Goal: Information Seeking & Learning: Learn about a topic

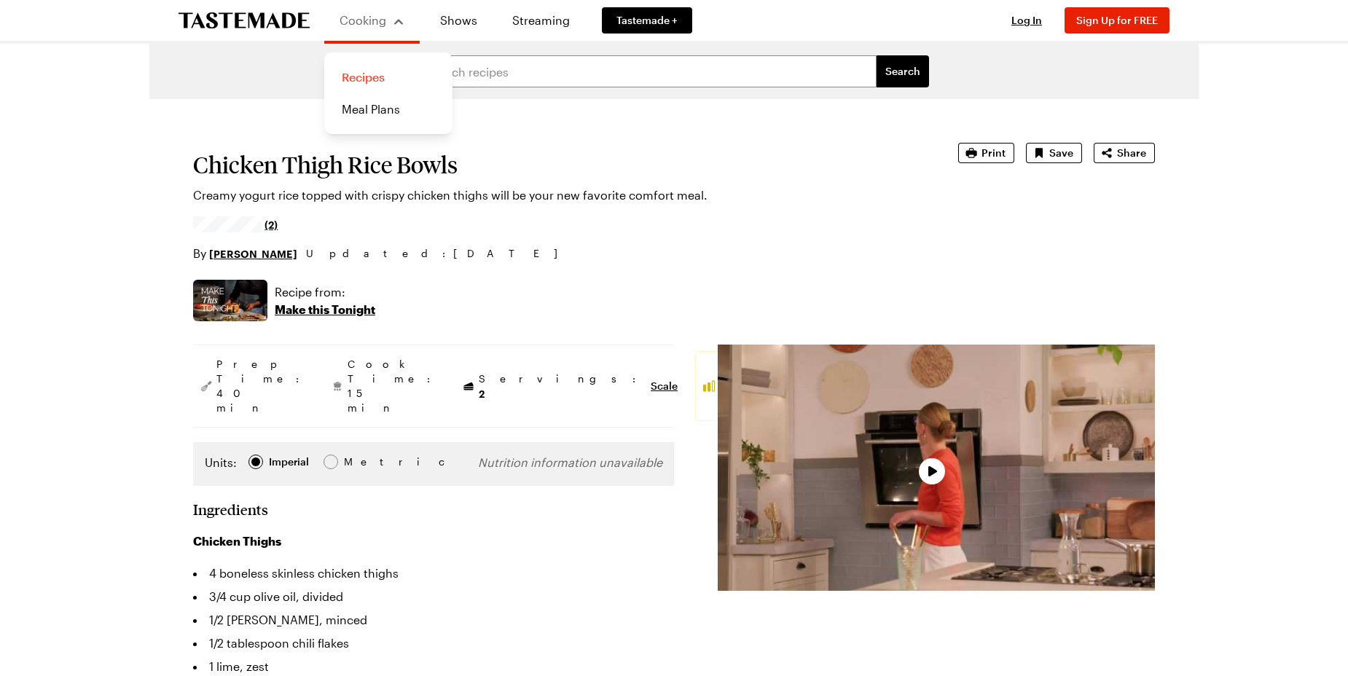
click at [370, 83] on link "Recipes" at bounding box center [388, 77] width 111 height 32
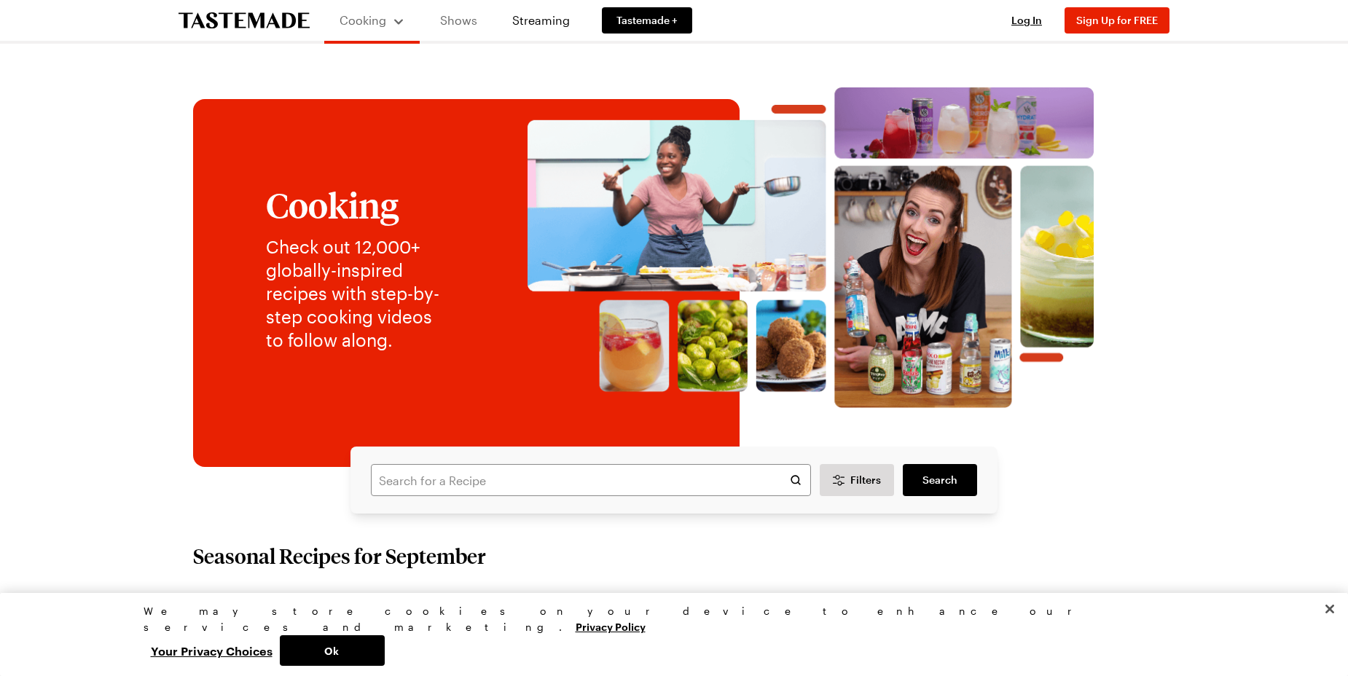
click at [466, 24] on link "Shows" at bounding box center [458, 20] width 66 height 41
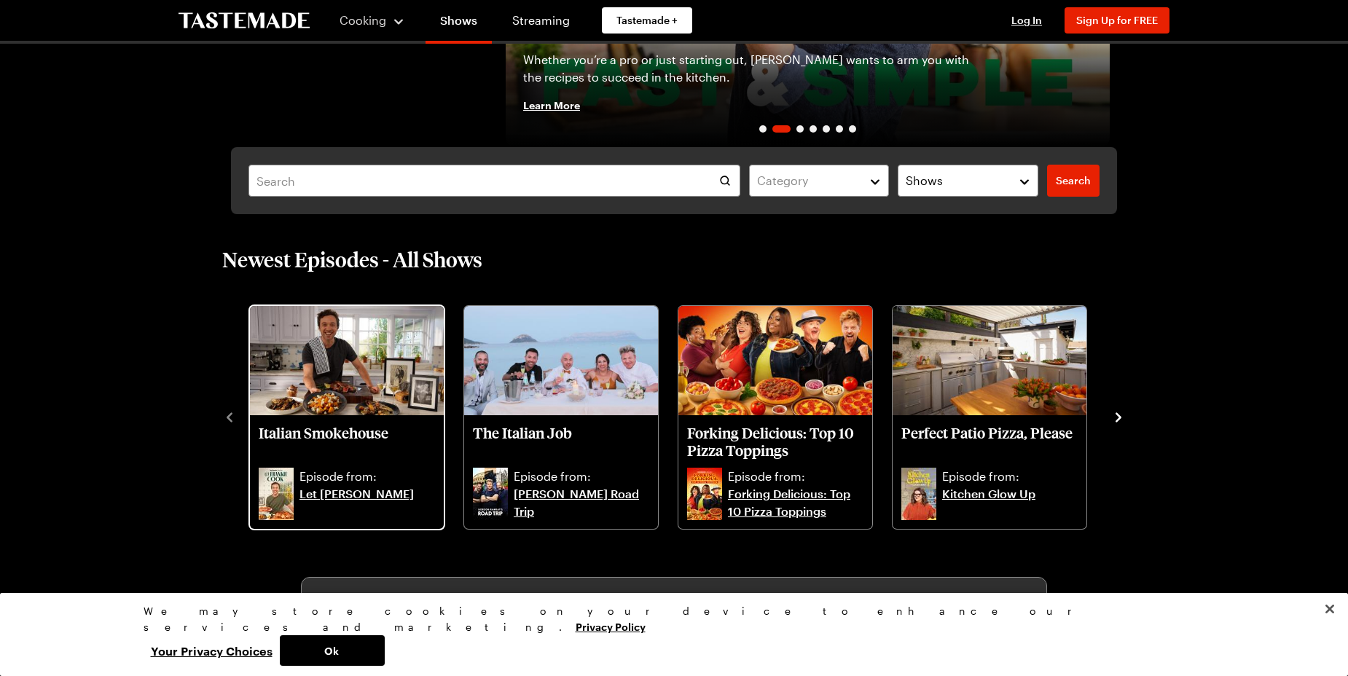
scroll to position [190, 0]
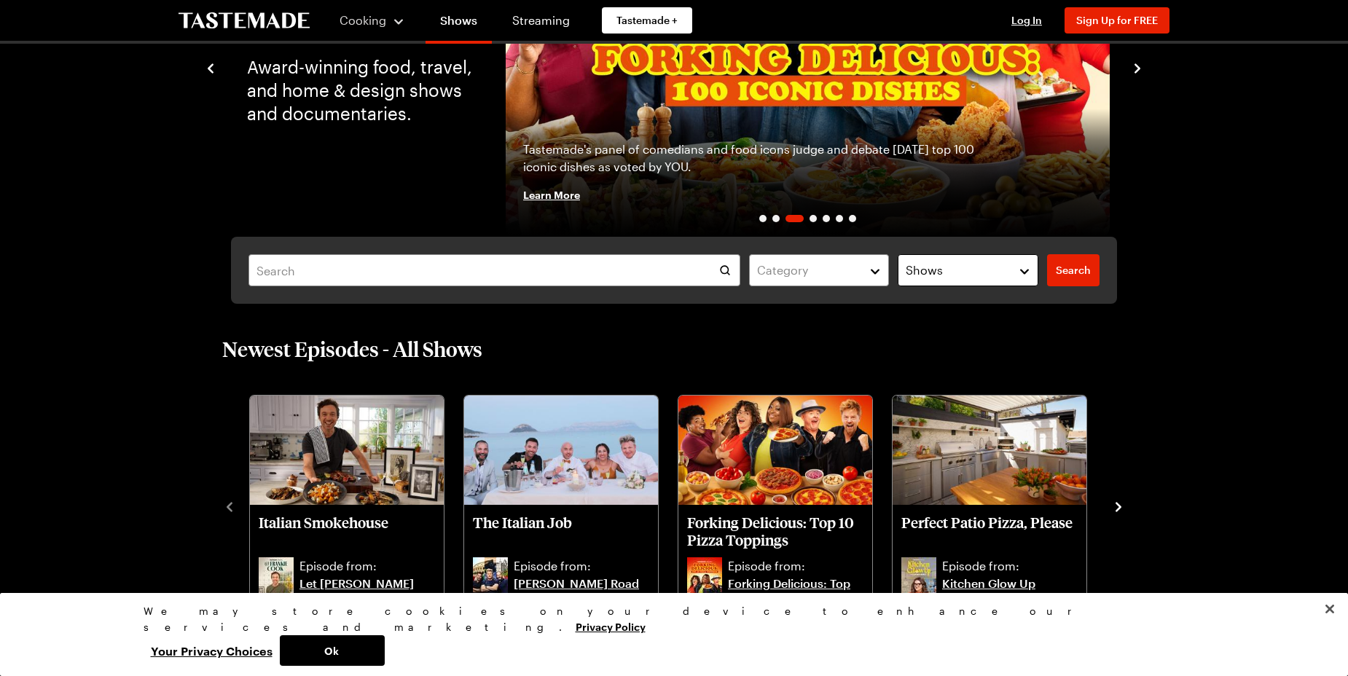
click at [945, 281] on button "Shows" at bounding box center [968, 270] width 141 height 32
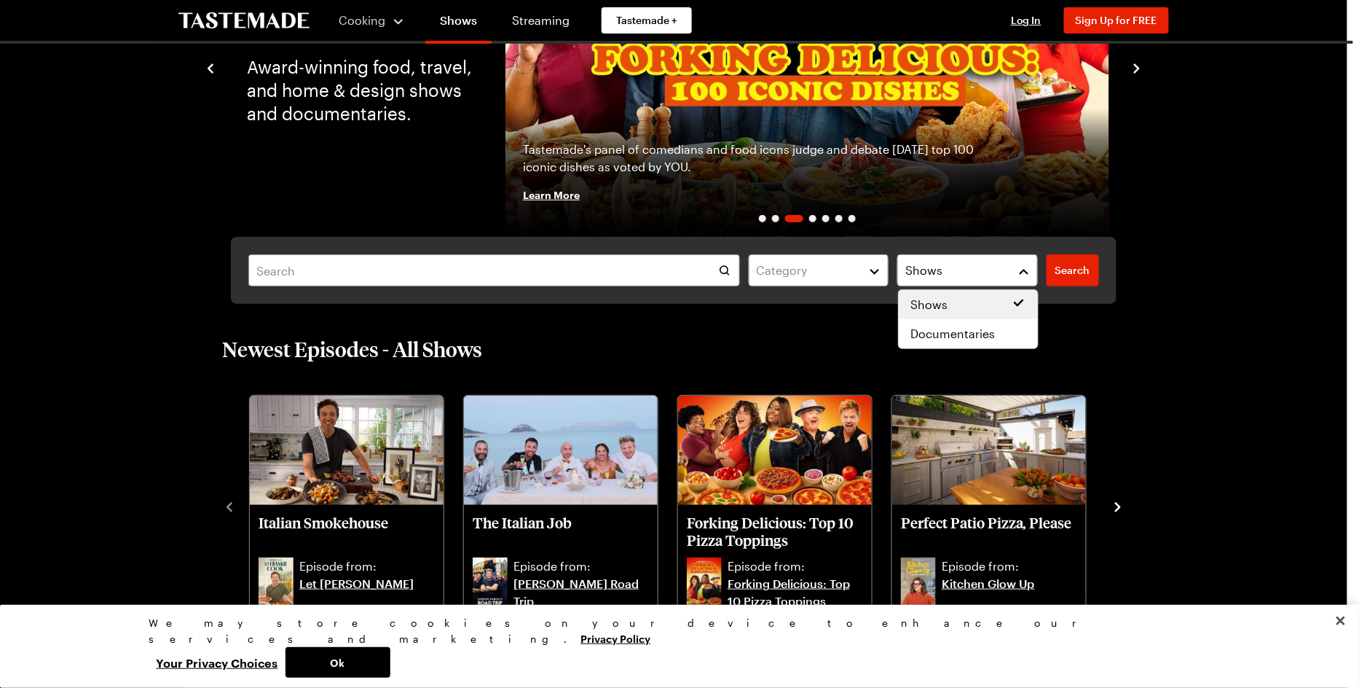
click at [823, 262] on div "Category Shows Search Search" at bounding box center [674, 270] width 886 height 67
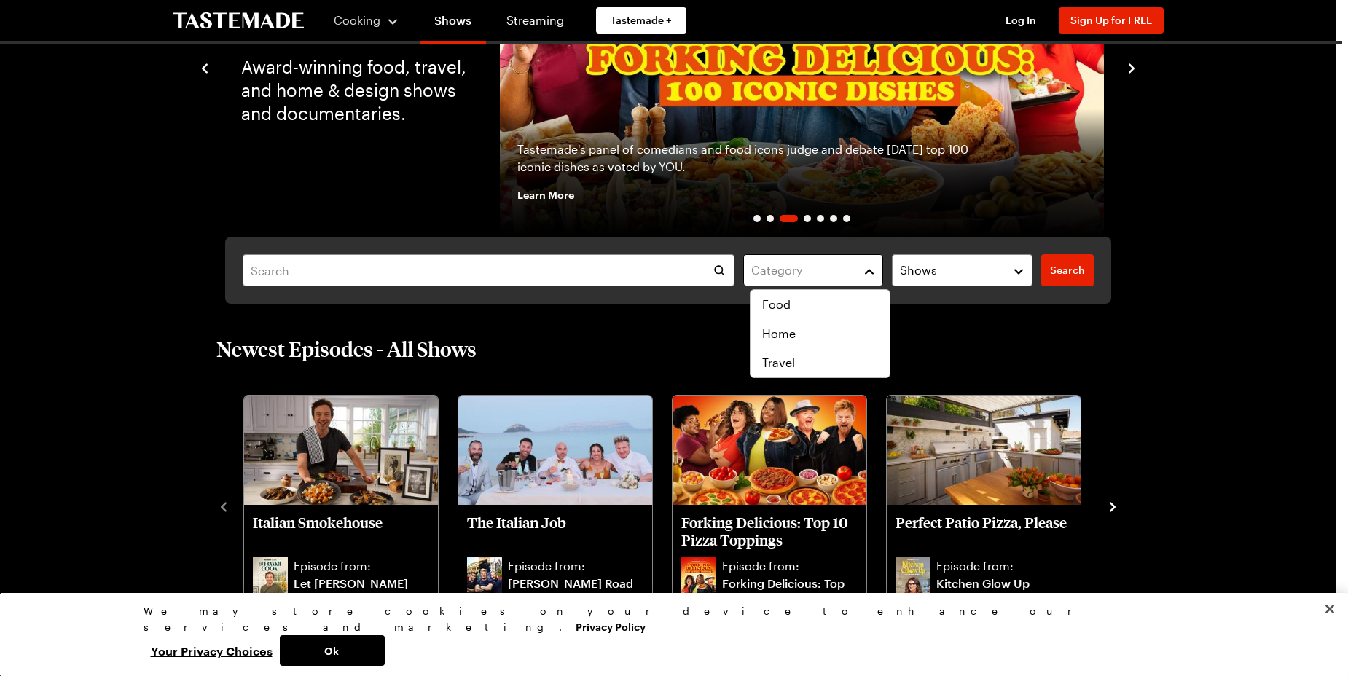
click at [819, 275] on div "Category" at bounding box center [802, 270] width 103 height 17
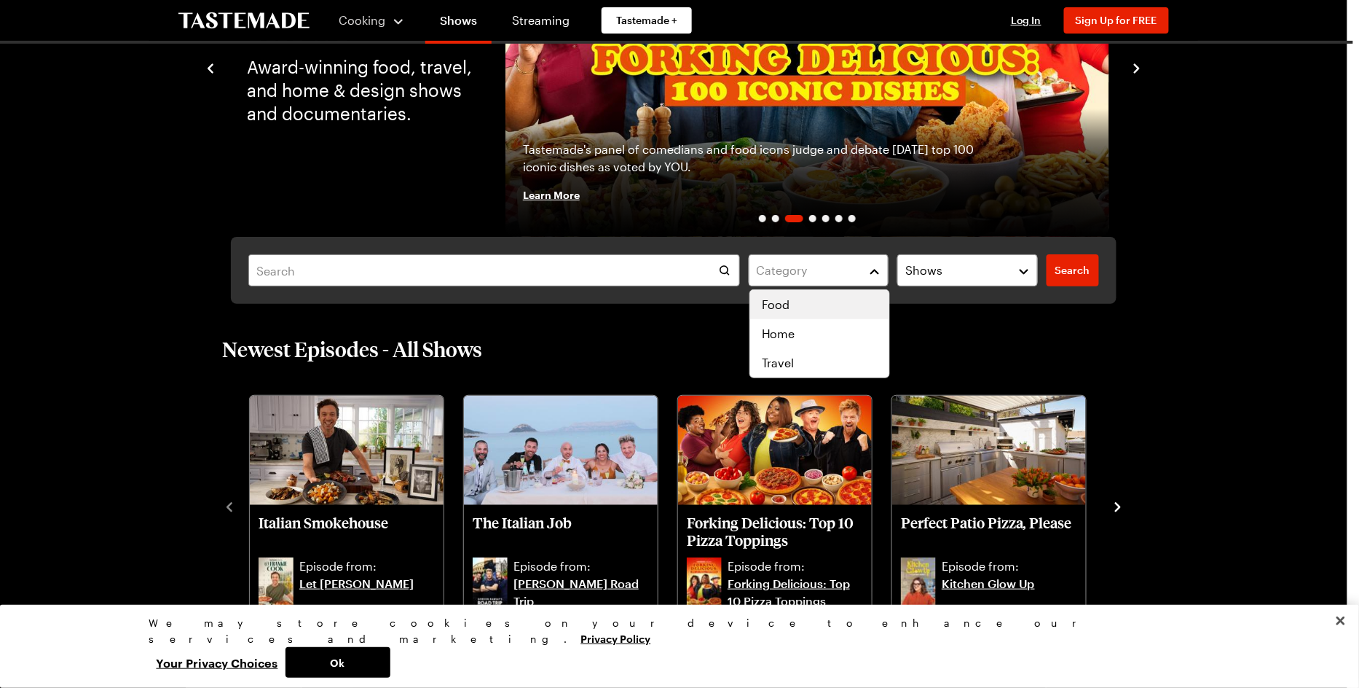
click at [812, 313] on div "Food" at bounding box center [820, 304] width 116 height 17
click at [1068, 270] on div "Category ( 1 ) Clear Shows Search Search" at bounding box center [674, 270] width 886 height 67
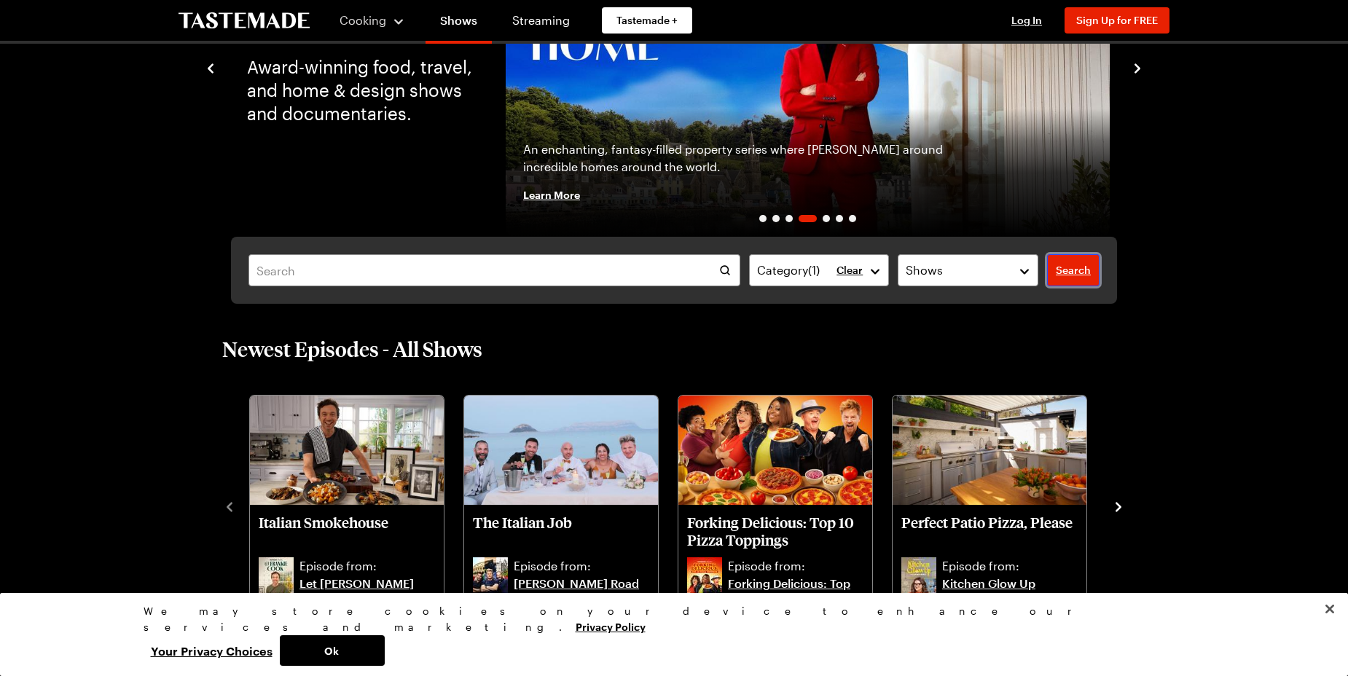
click at [1068, 270] on span "Search" at bounding box center [1073, 270] width 35 height 15
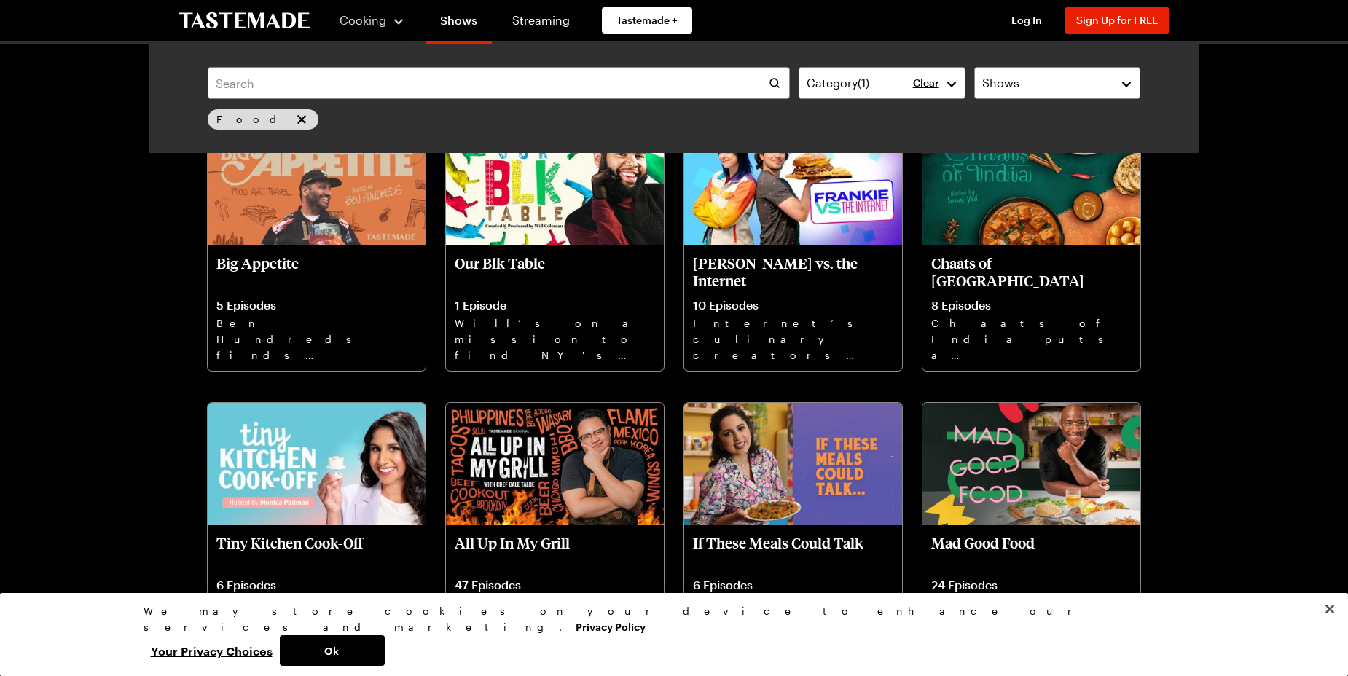
scroll to position [3106, 0]
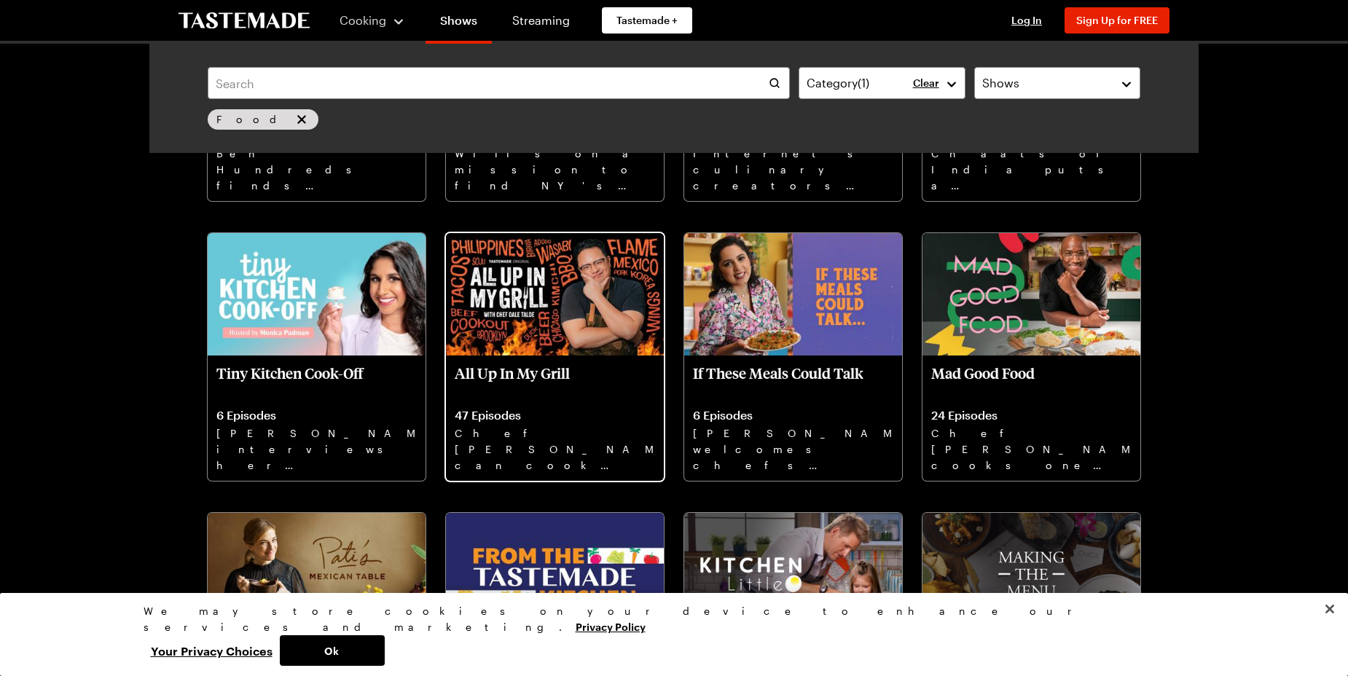
click at [581, 298] on img at bounding box center [555, 294] width 218 height 122
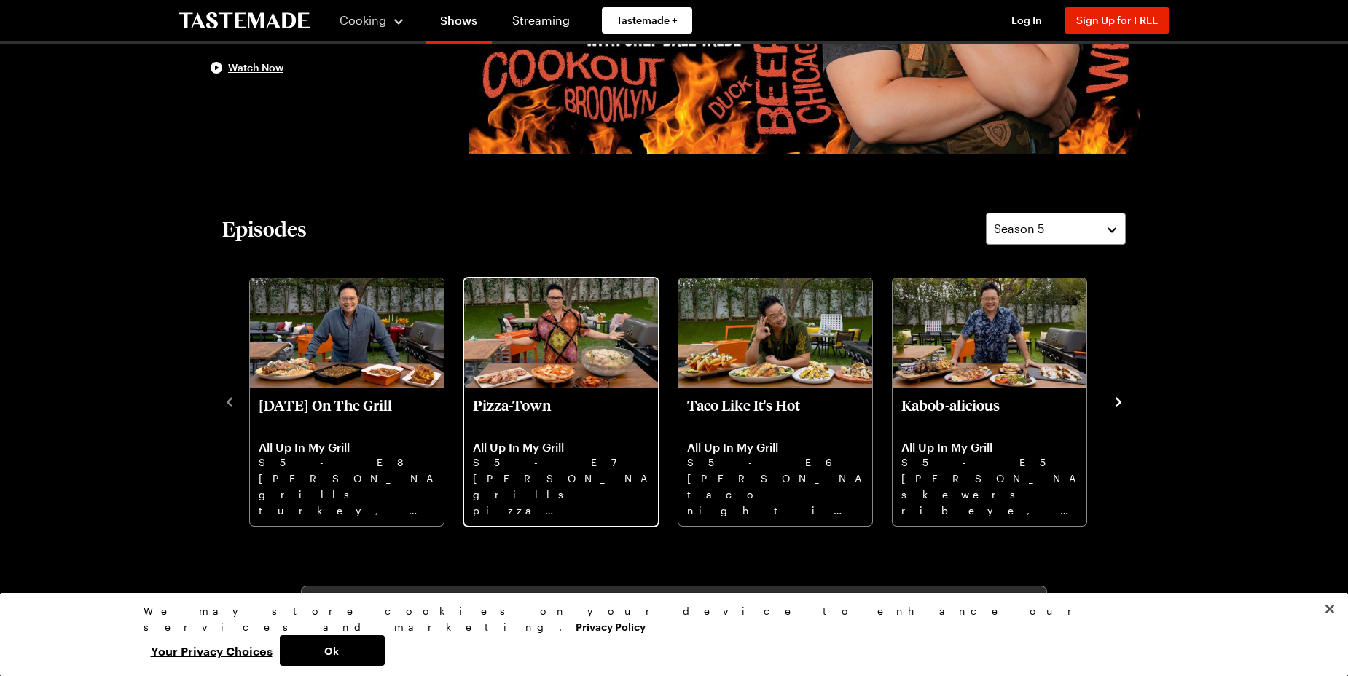
scroll to position [491, 0]
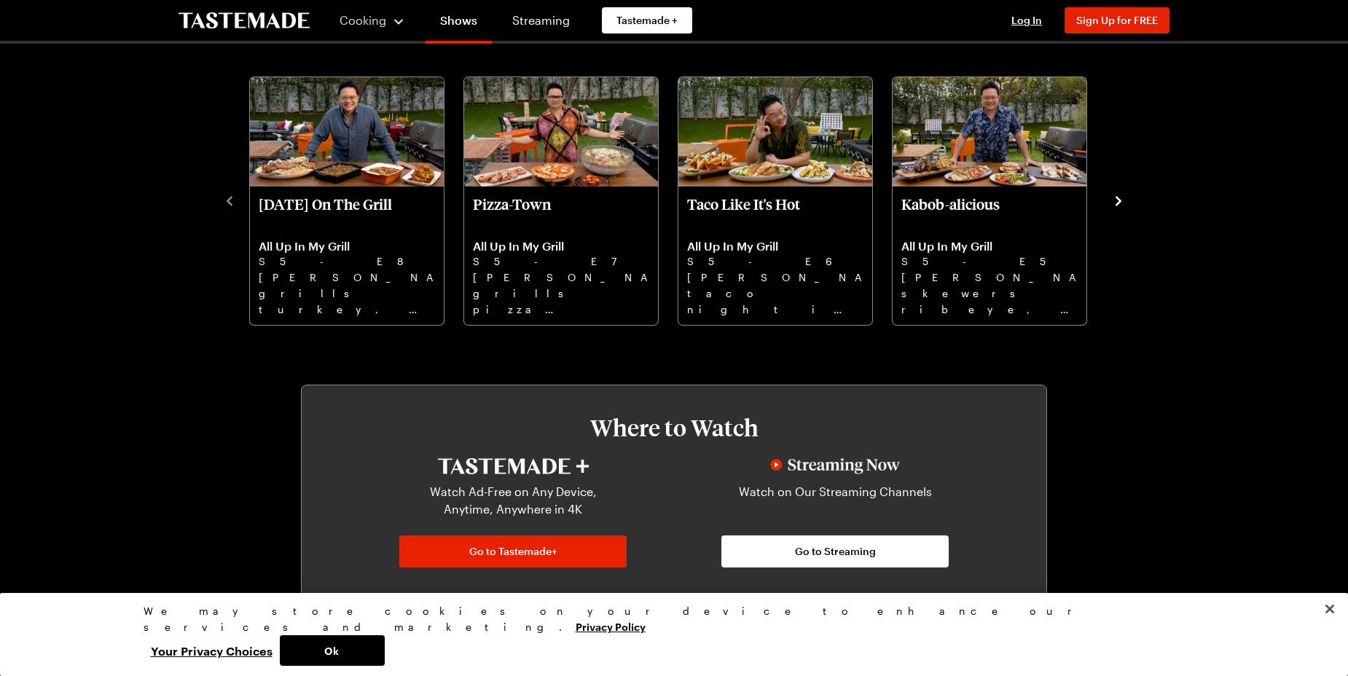
click at [1116, 201] on icon "navigate to next item" at bounding box center [1118, 201] width 15 height 15
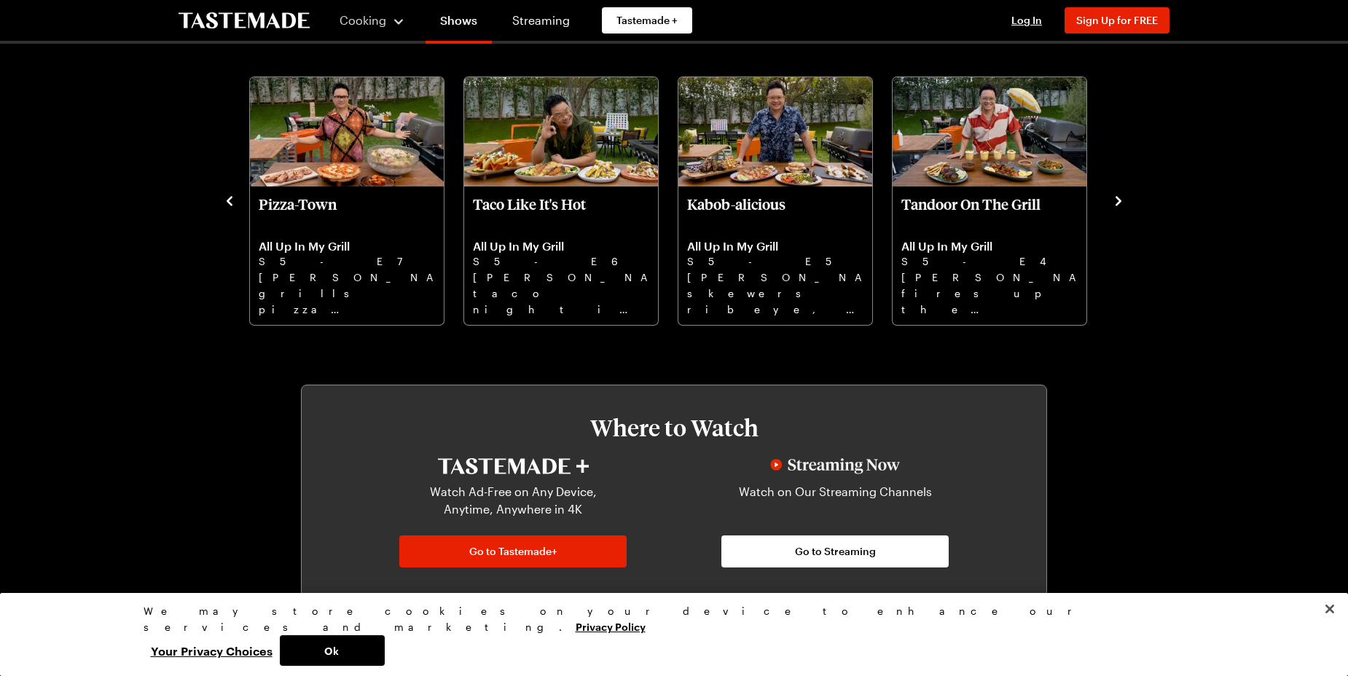
click at [1116, 201] on icon "navigate to next item" at bounding box center [1118, 201] width 15 height 15
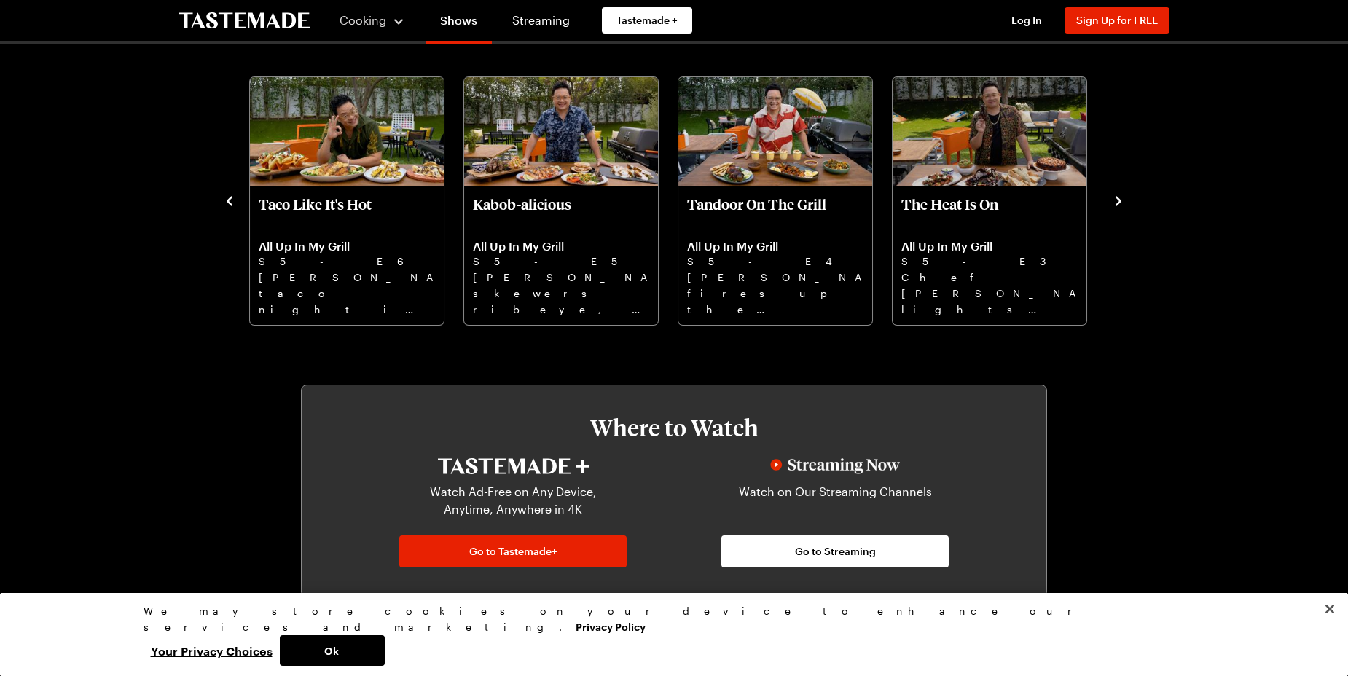
click at [1120, 205] on icon "navigate to next item" at bounding box center [1118, 201] width 15 height 15
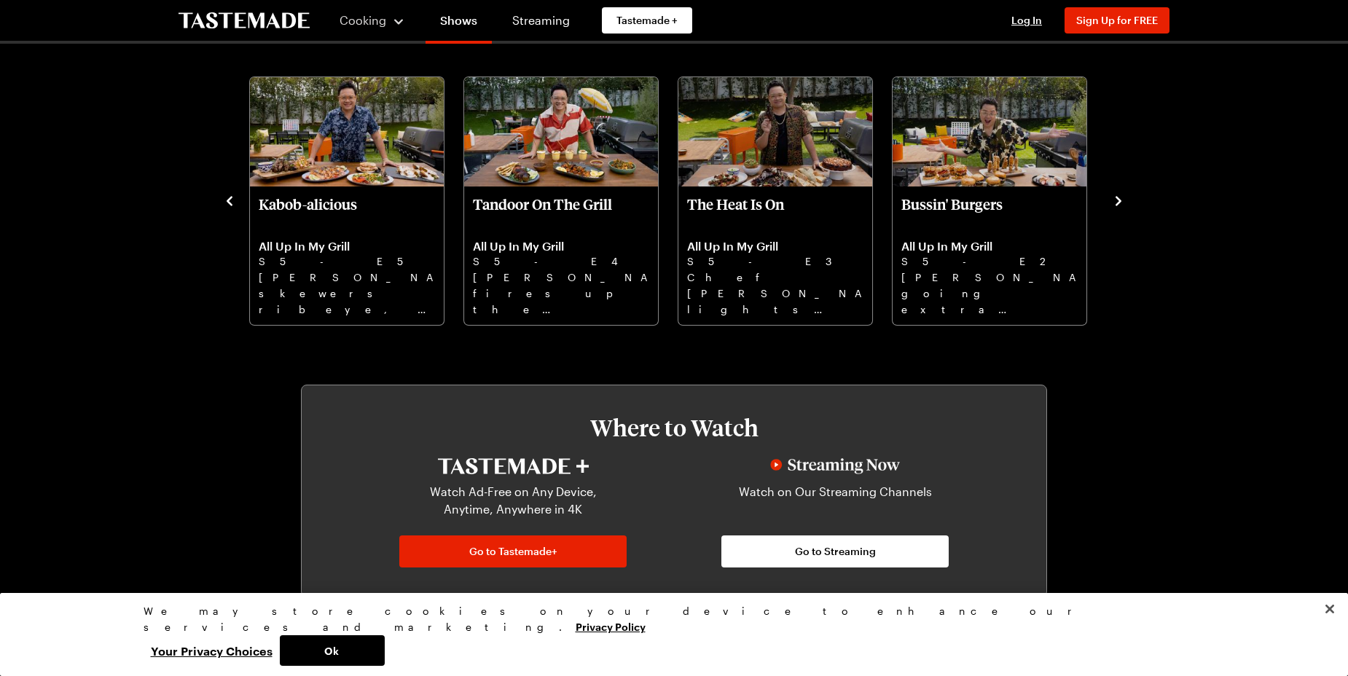
click at [1119, 200] on icon "navigate to next item" at bounding box center [1118, 200] width 6 height 9
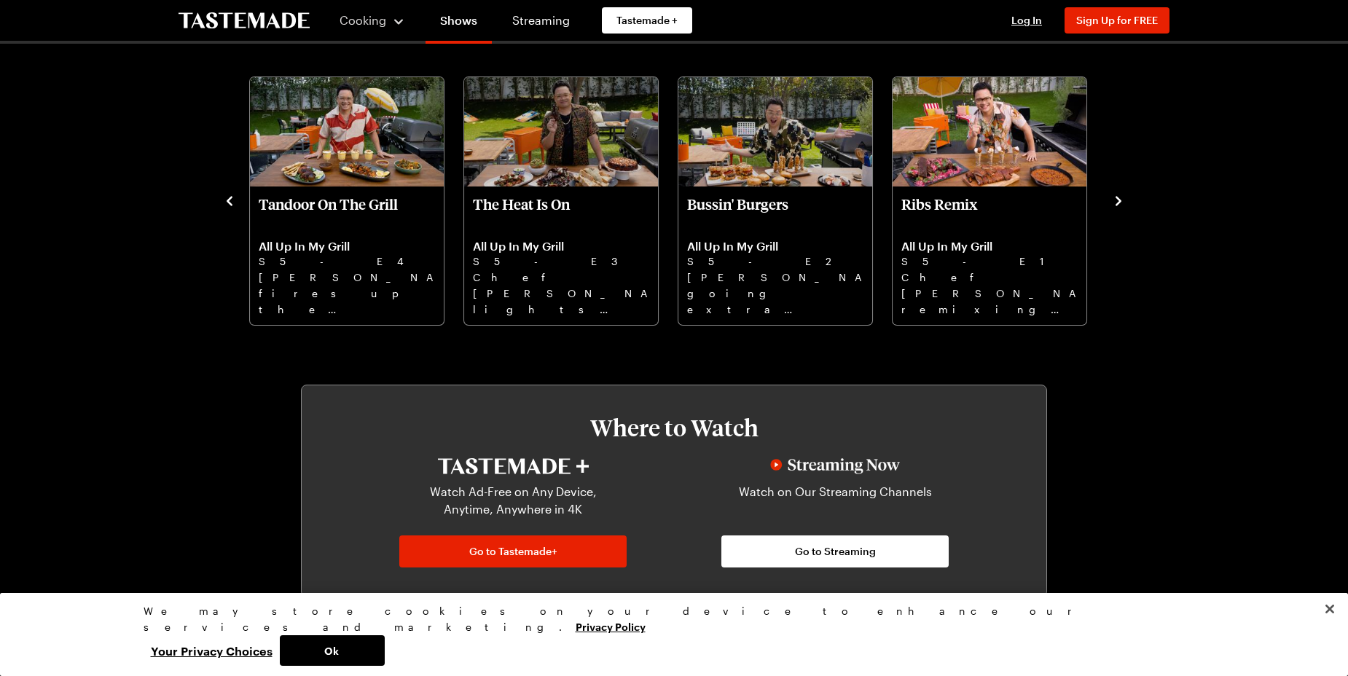
click at [1119, 200] on icon "navigate to next item" at bounding box center [1118, 200] width 6 height 9
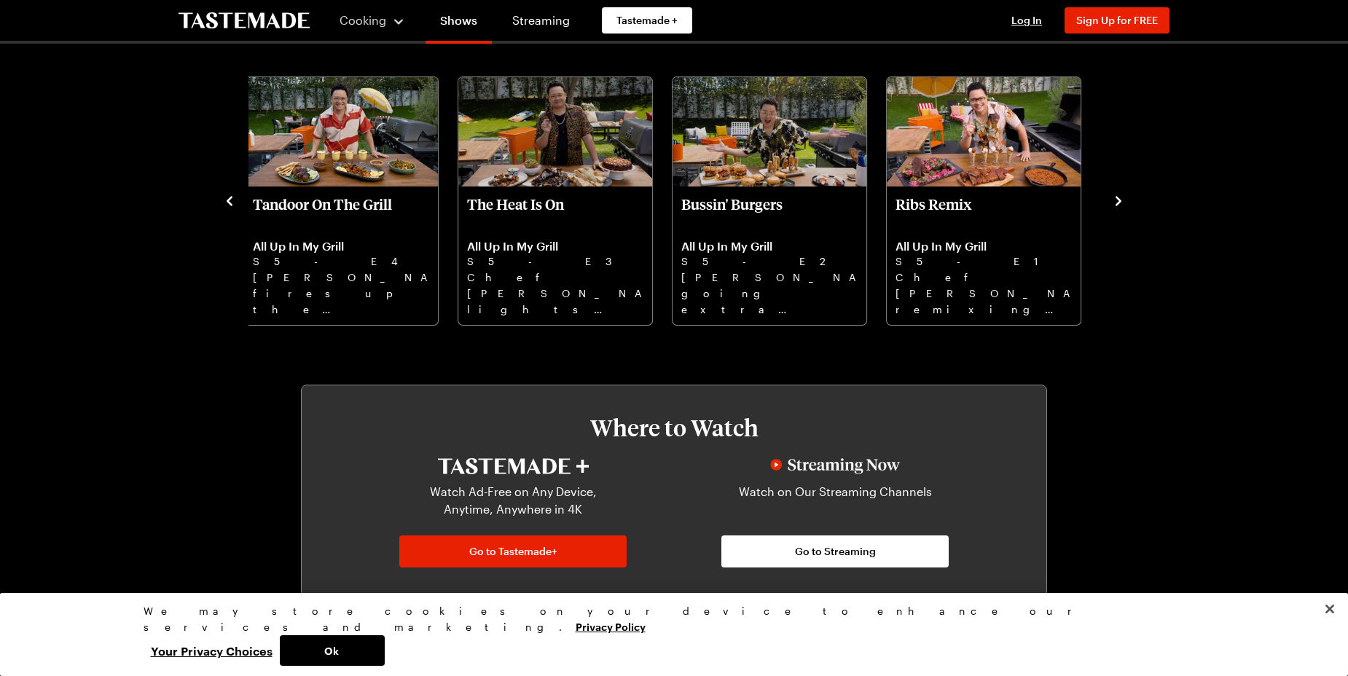
click at [1117, 201] on icon "navigate to next item" at bounding box center [1118, 201] width 15 height 15
click at [228, 200] on icon "navigate to previous item" at bounding box center [230, 200] width 6 height 9
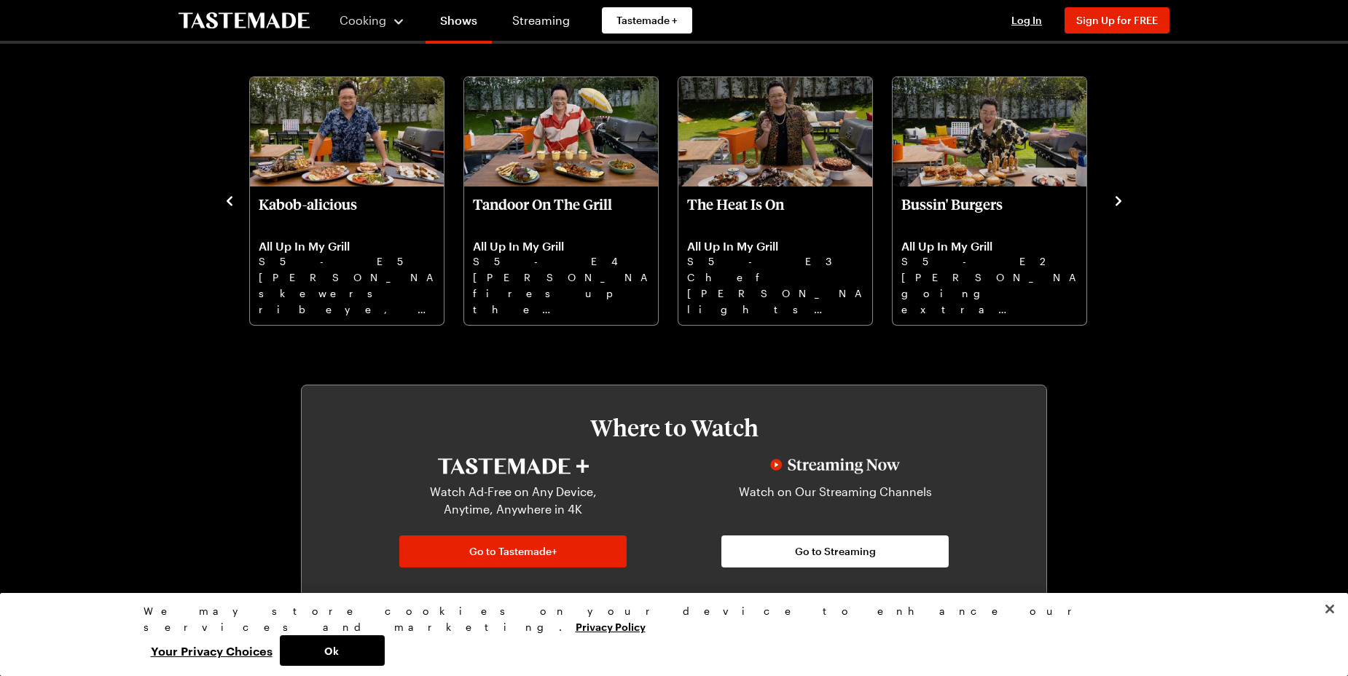
click at [228, 200] on icon "navigate to previous item" at bounding box center [230, 200] width 6 height 9
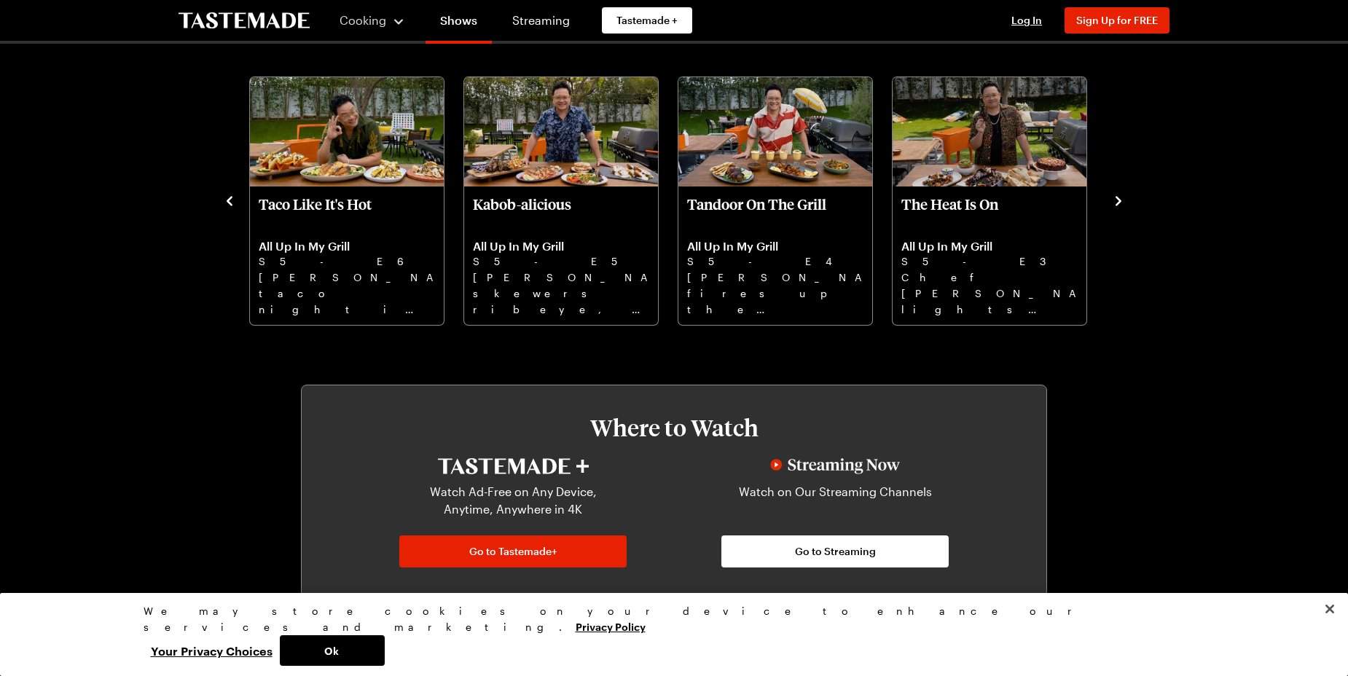
click at [228, 200] on icon "navigate to previous item" at bounding box center [230, 200] width 6 height 9
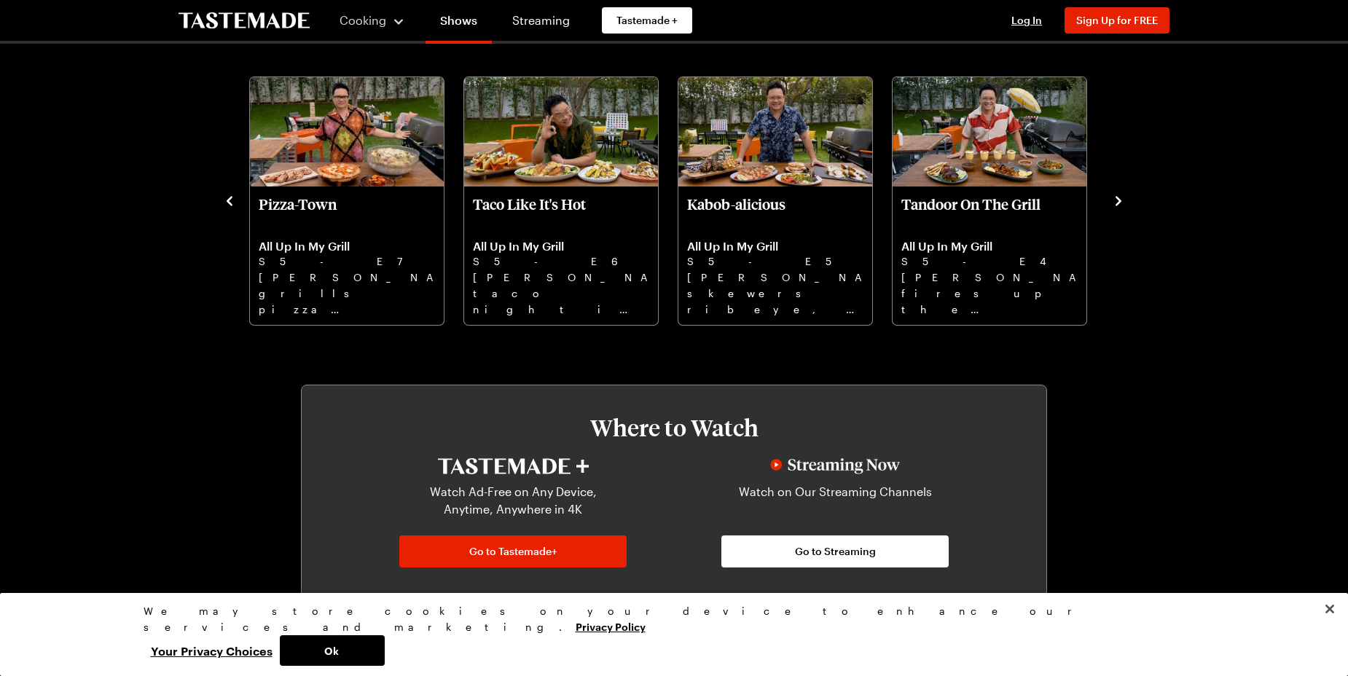
click at [228, 200] on icon "navigate to previous item" at bounding box center [230, 200] width 6 height 9
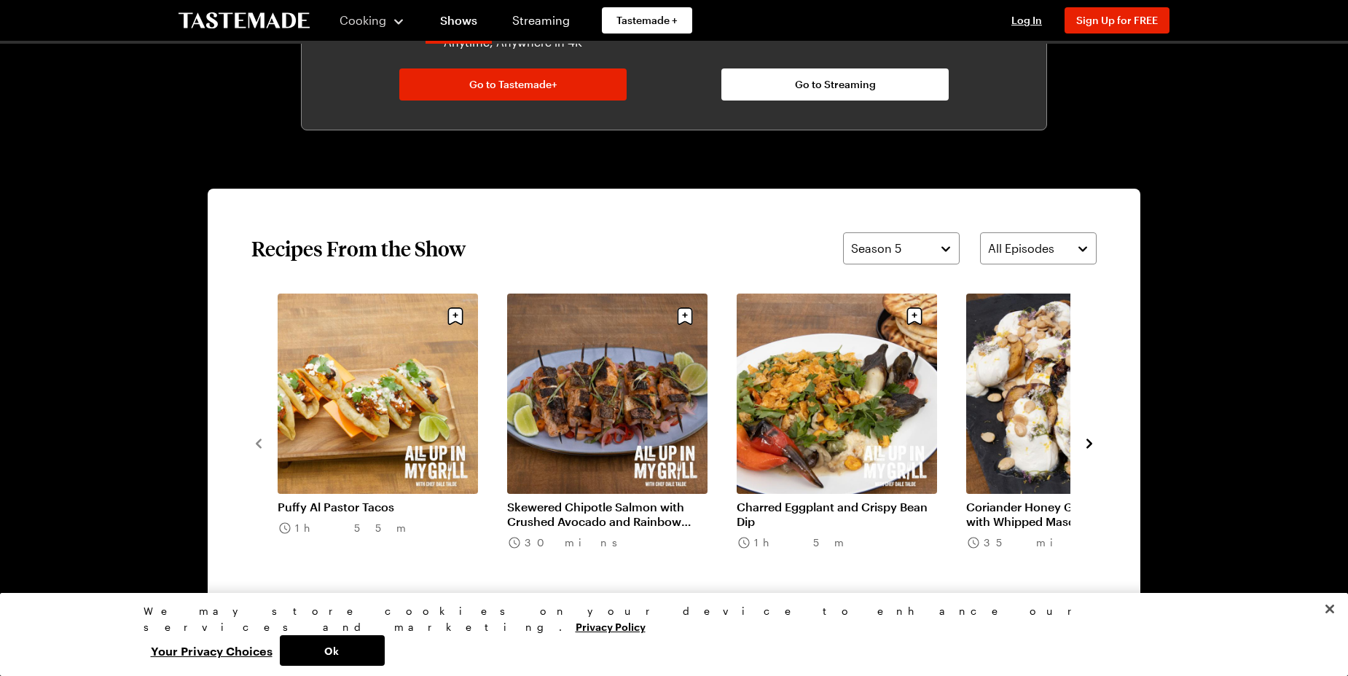
scroll to position [1048, 0]
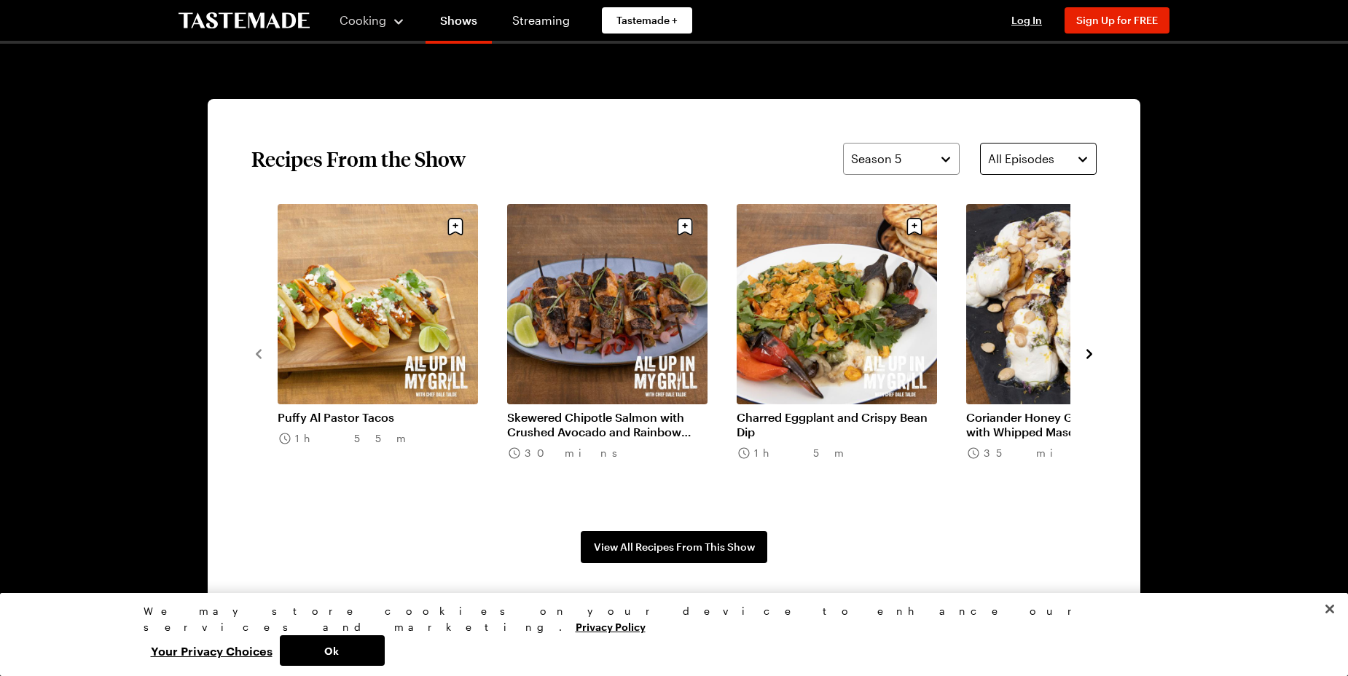
click at [1013, 160] on span "All Episodes" at bounding box center [1021, 158] width 66 height 17
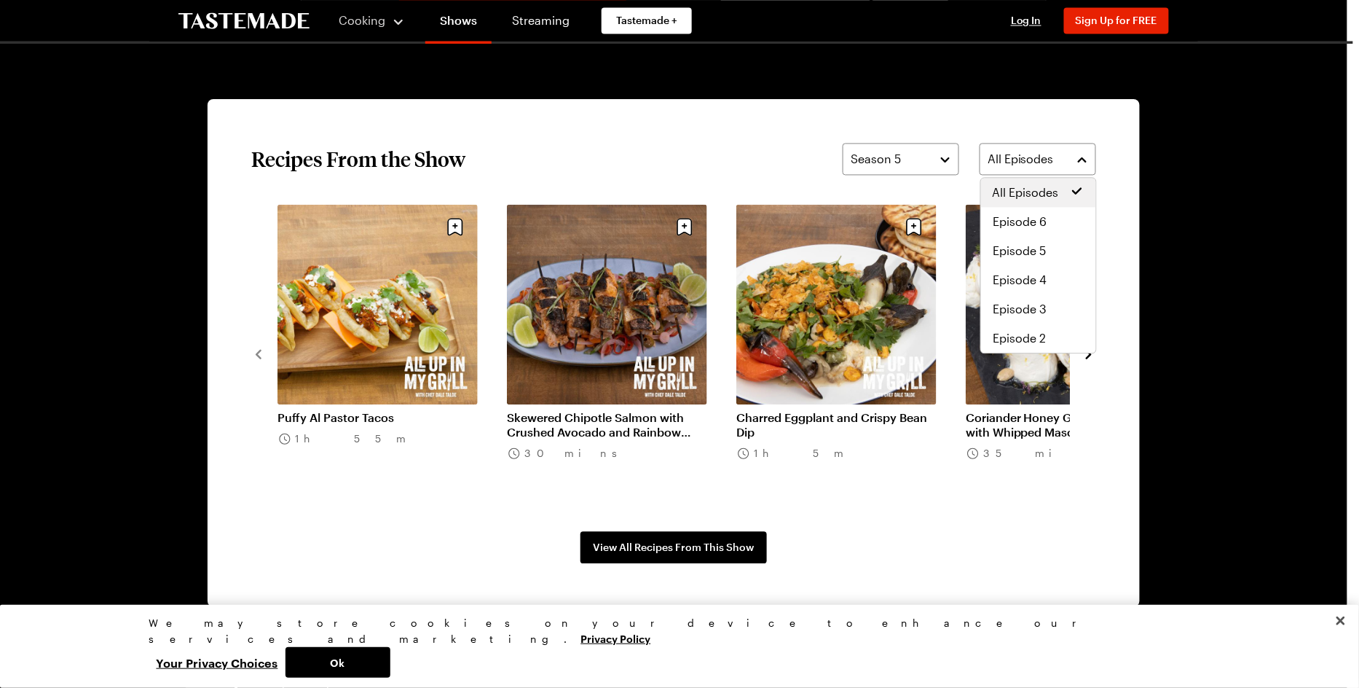
click at [915, 160] on div "Season 5 All Episodes" at bounding box center [970, 159] width 254 height 32
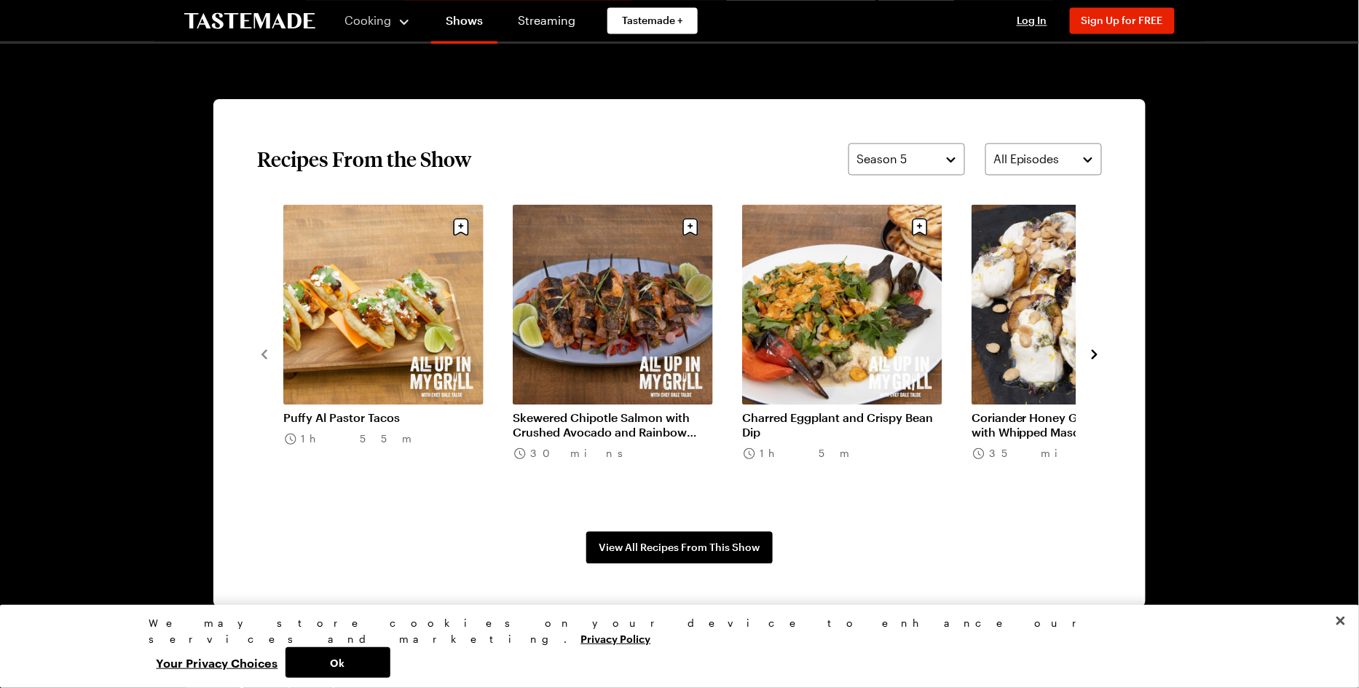
click at [915, 160] on div "Season 5" at bounding box center [896, 158] width 79 height 17
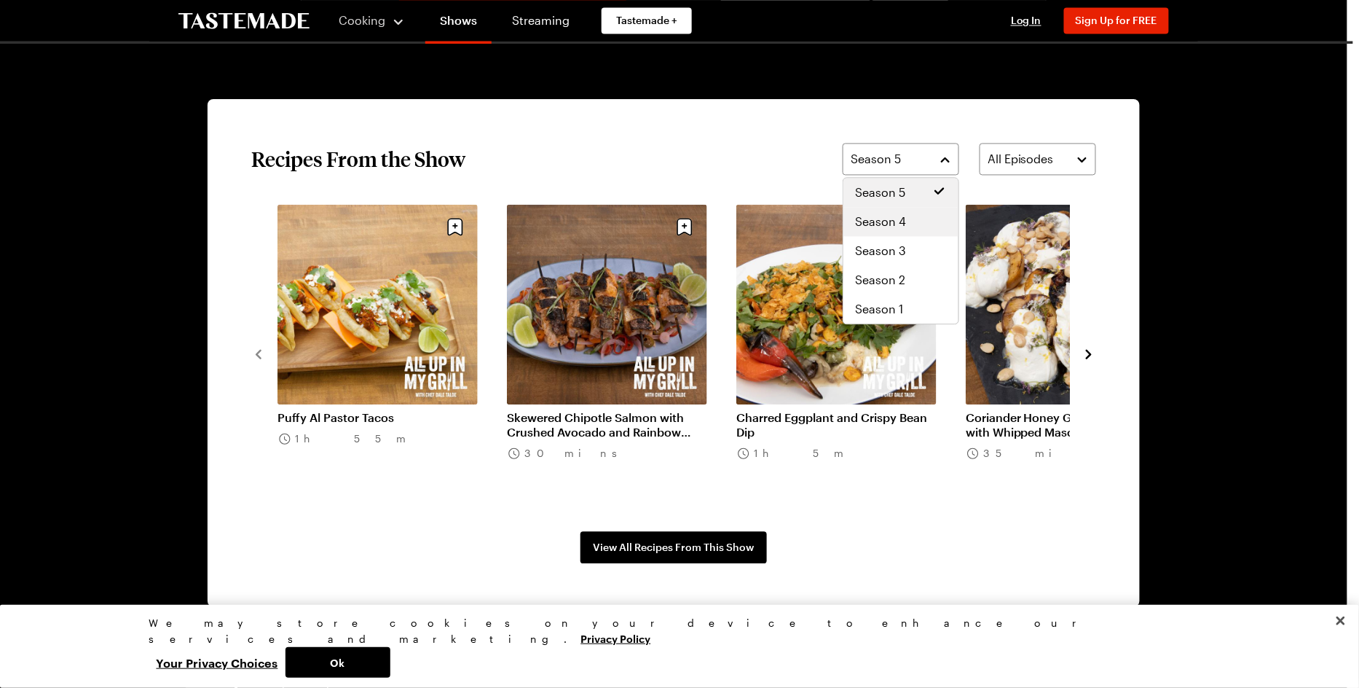
click at [909, 230] on div "Season 4" at bounding box center [901, 221] width 115 height 29
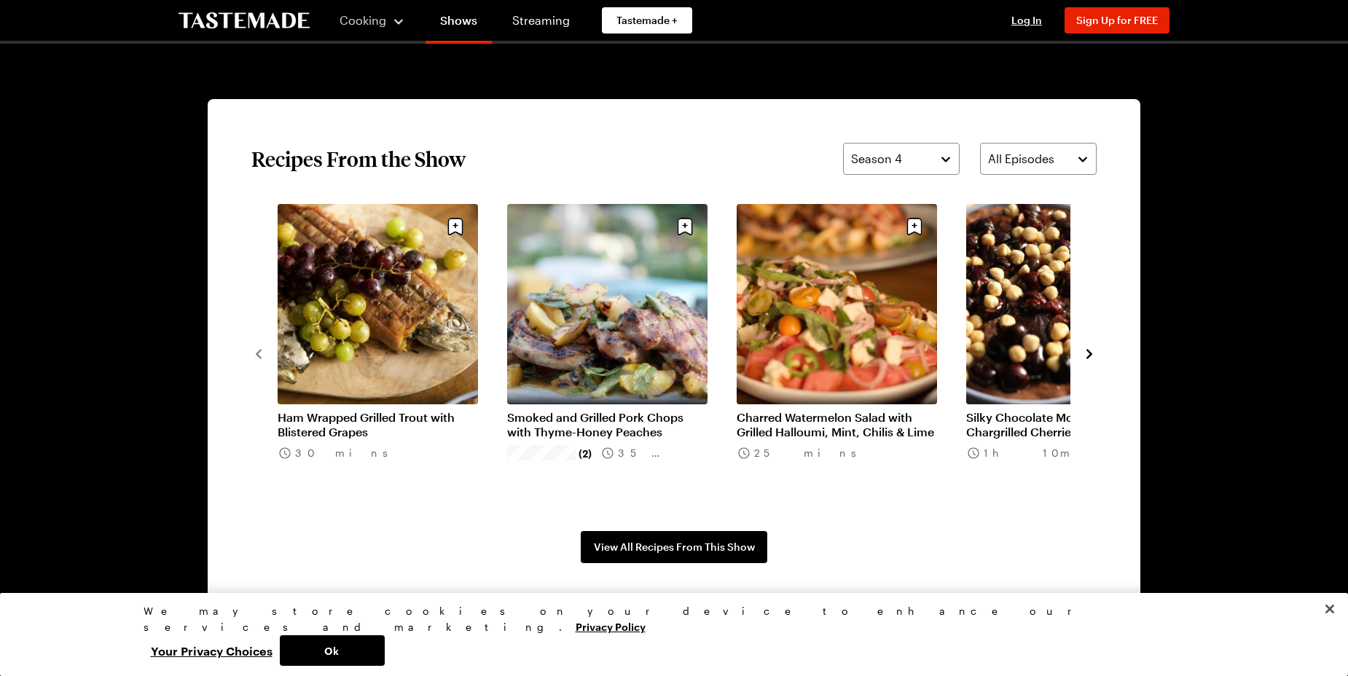
click at [1091, 356] on icon "navigate to next item" at bounding box center [1089, 354] width 15 height 15
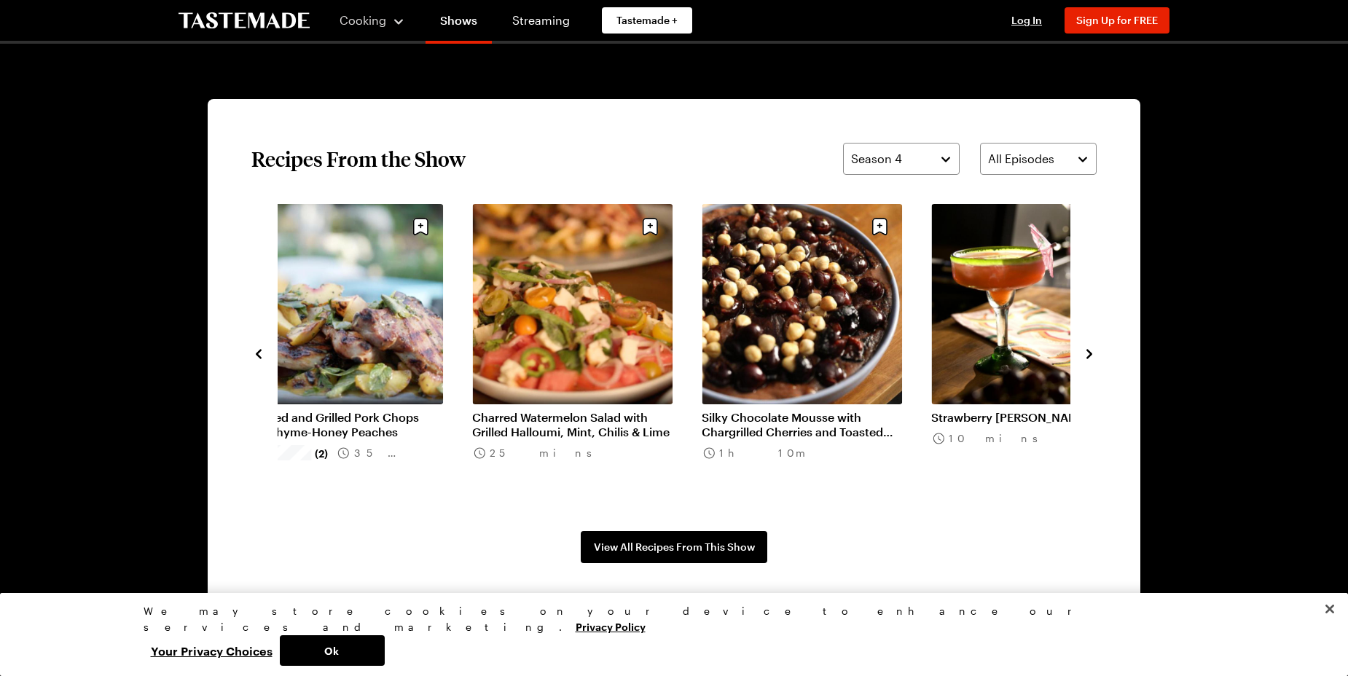
click at [1091, 357] on icon "navigate to next item" at bounding box center [1089, 354] width 15 height 15
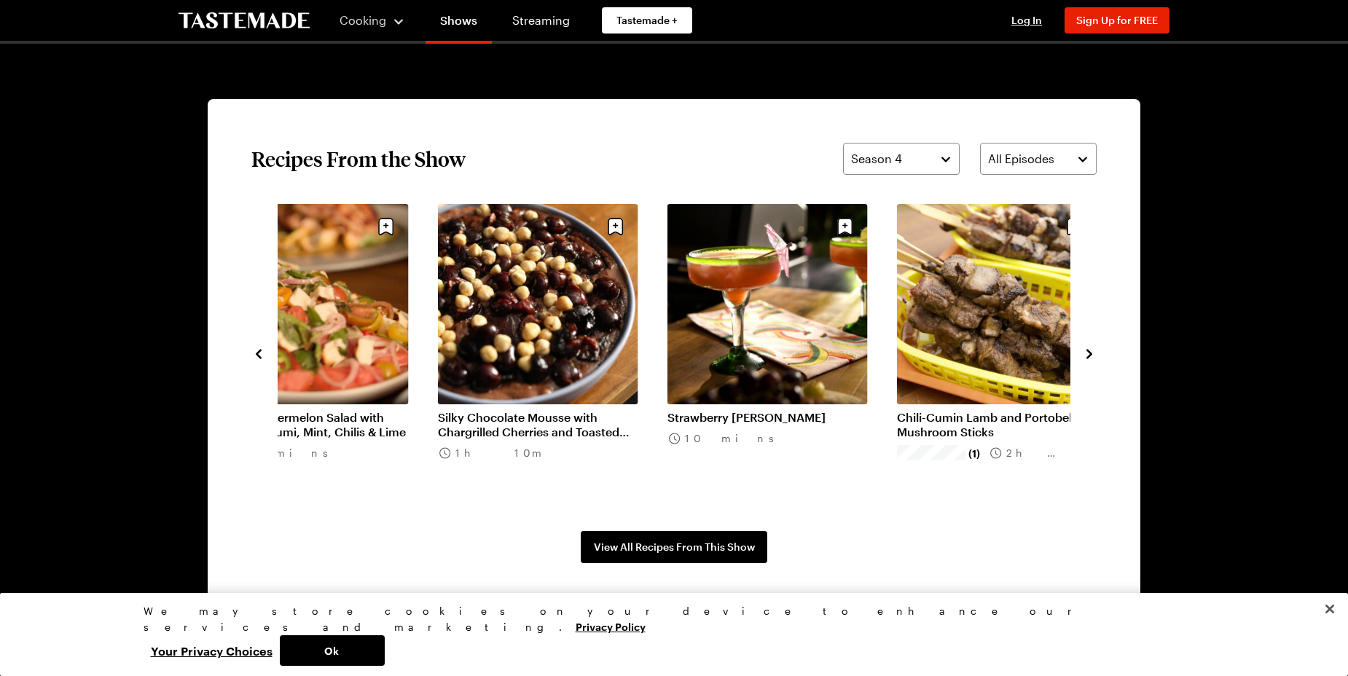
click at [1091, 357] on icon "navigate to next item" at bounding box center [1089, 354] width 15 height 15
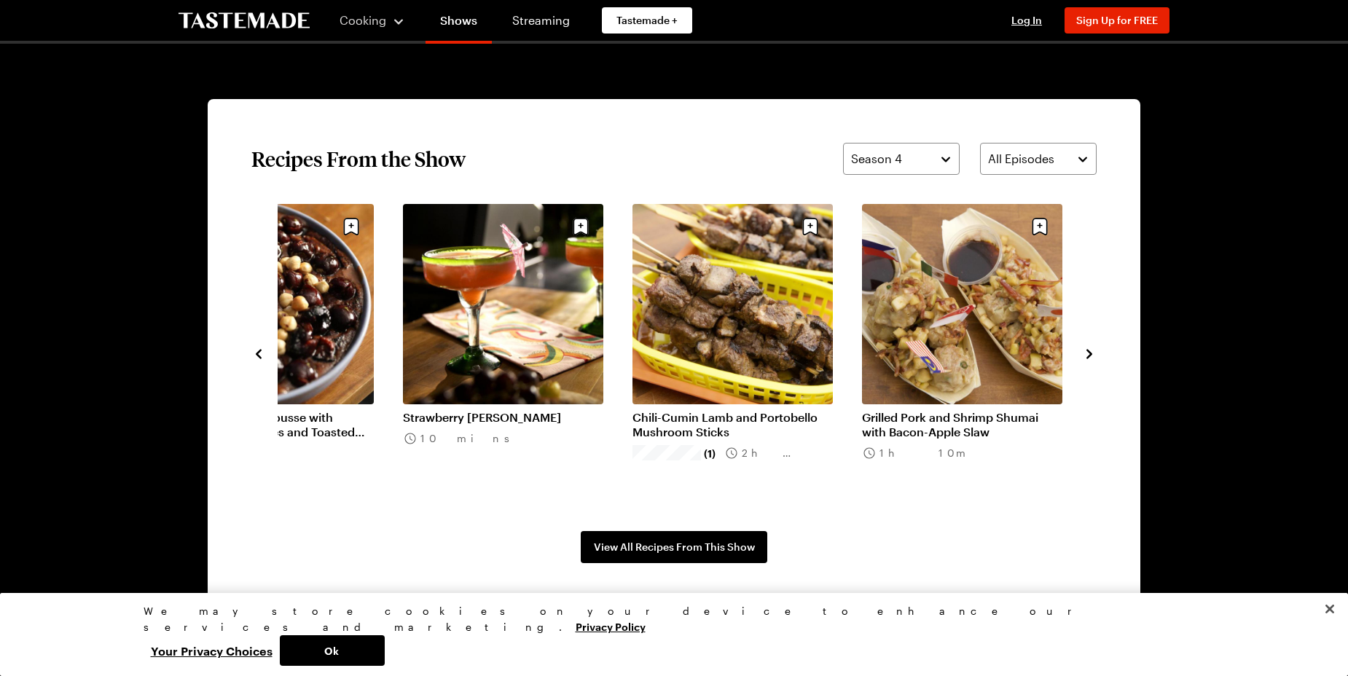
click at [1090, 358] on icon "navigate to next item" at bounding box center [1089, 354] width 15 height 15
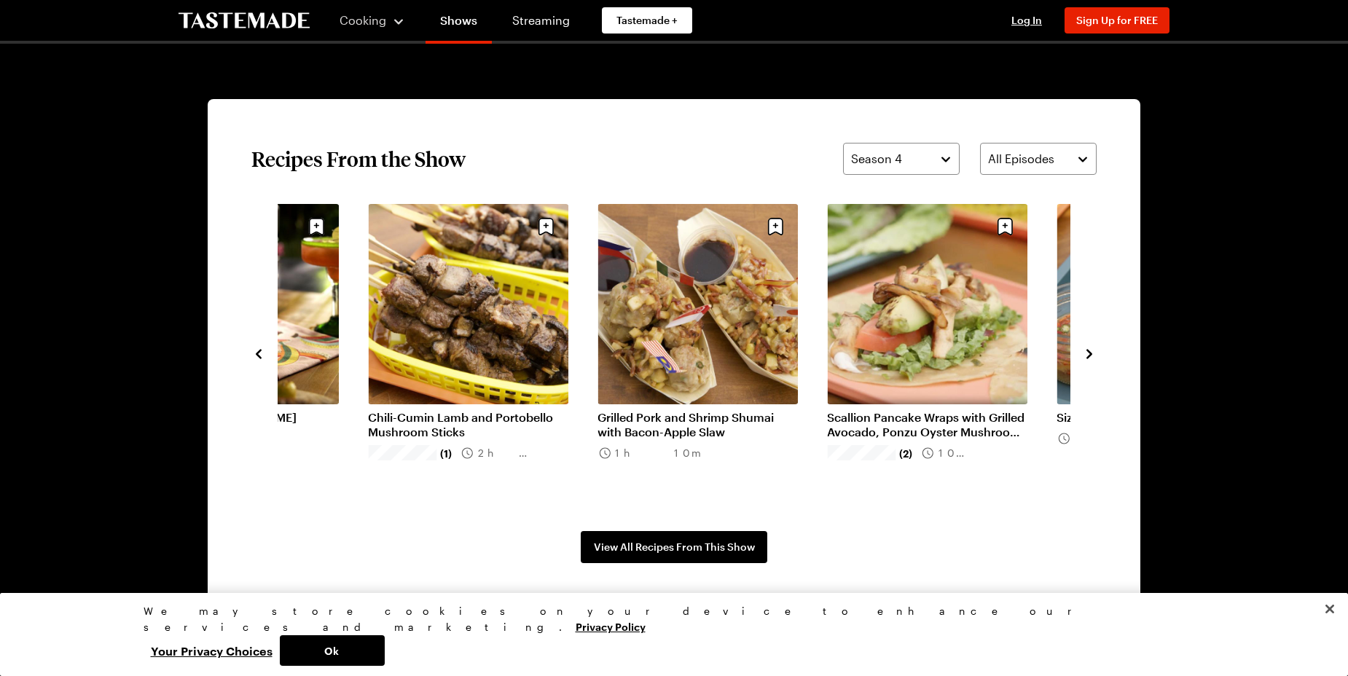
click at [1090, 358] on icon "navigate to next item" at bounding box center [1089, 354] width 15 height 15
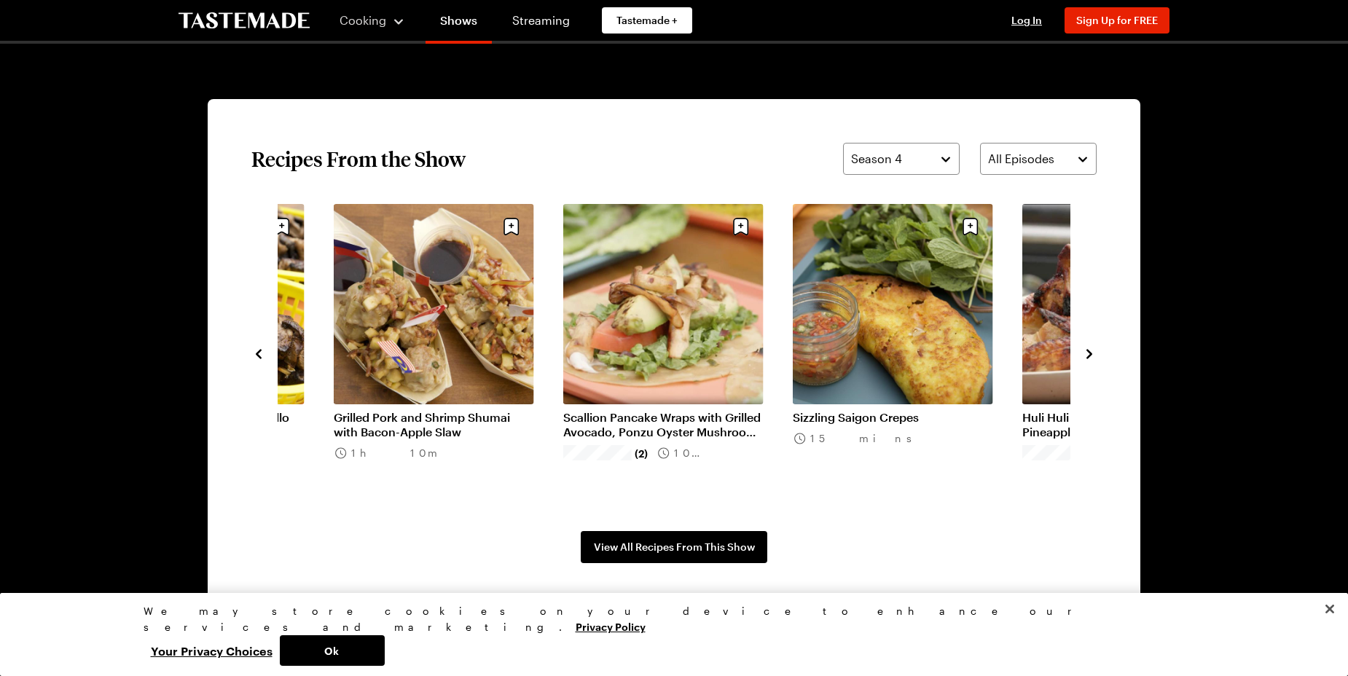
click at [1090, 358] on icon "navigate to next item" at bounding box center [1089, 354] width 15 height 15
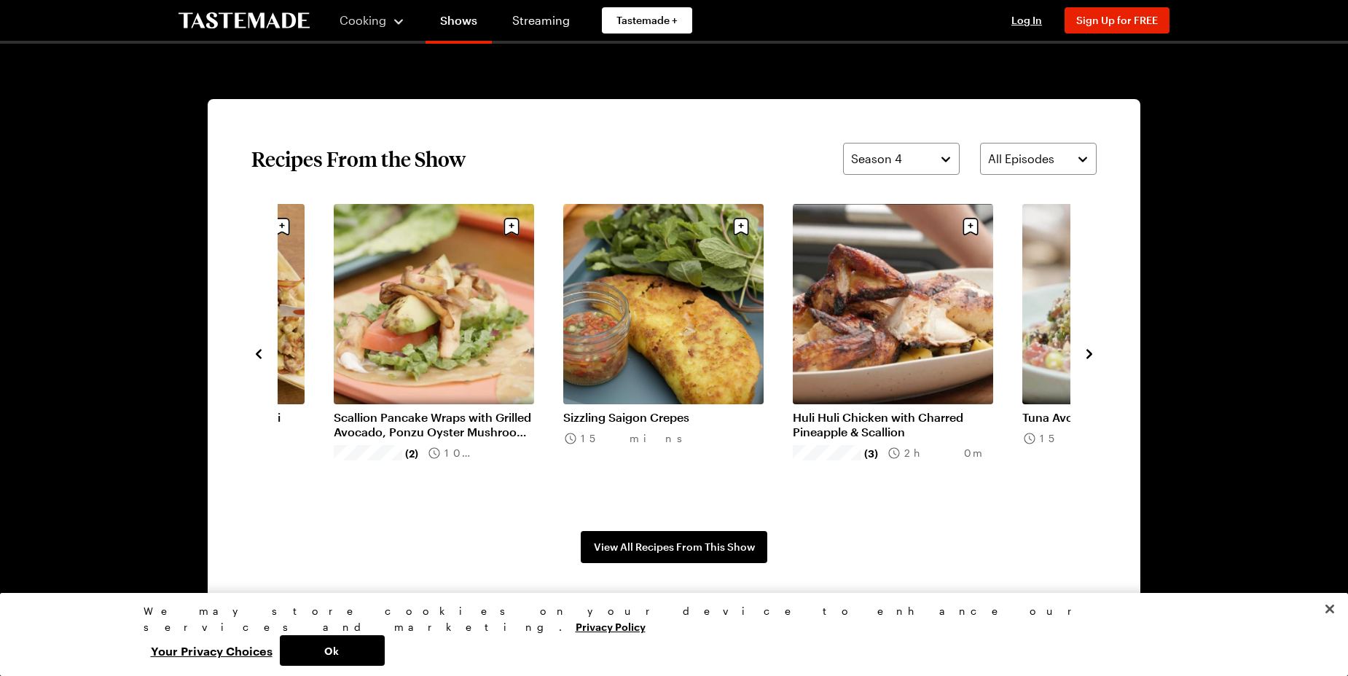
click at [1089, 358] on icon "navigate to next item" at bounding box center [1089, 354] width 15 height 15
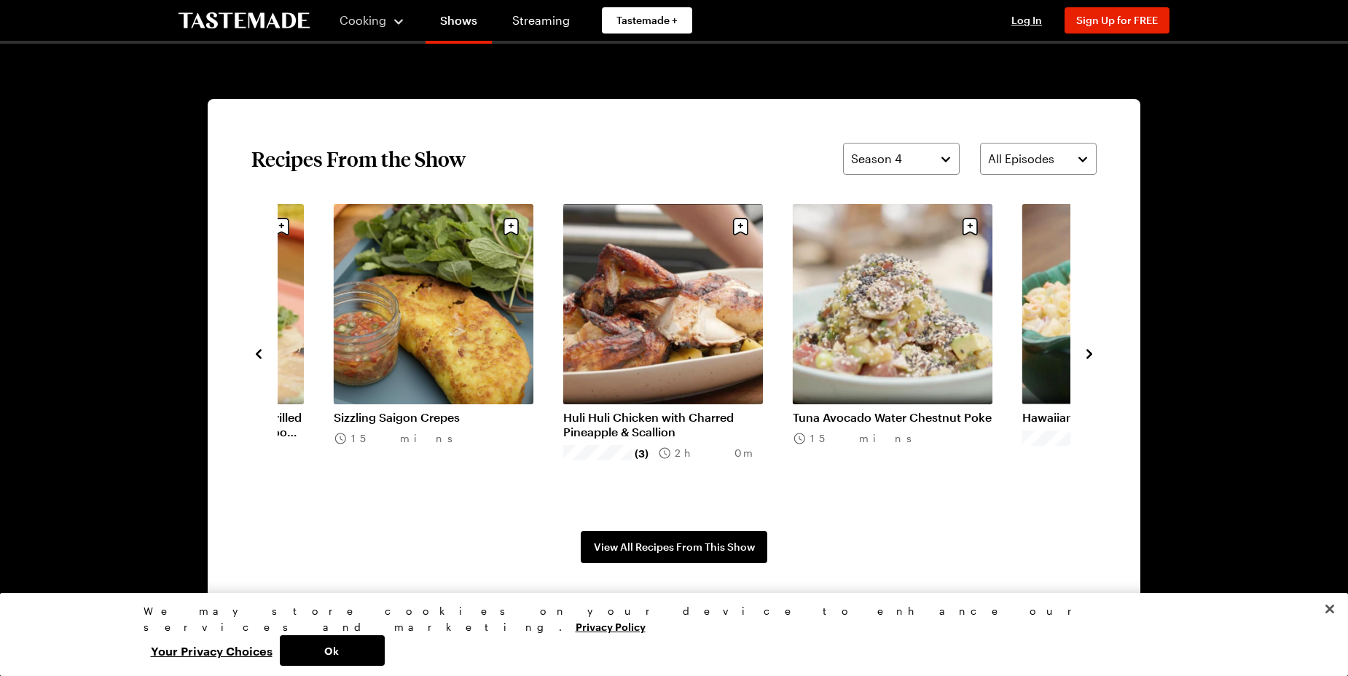
click at [1089, 358] on icon "navigate to next item" at bounding box center [1089, 354] width 15 height 15
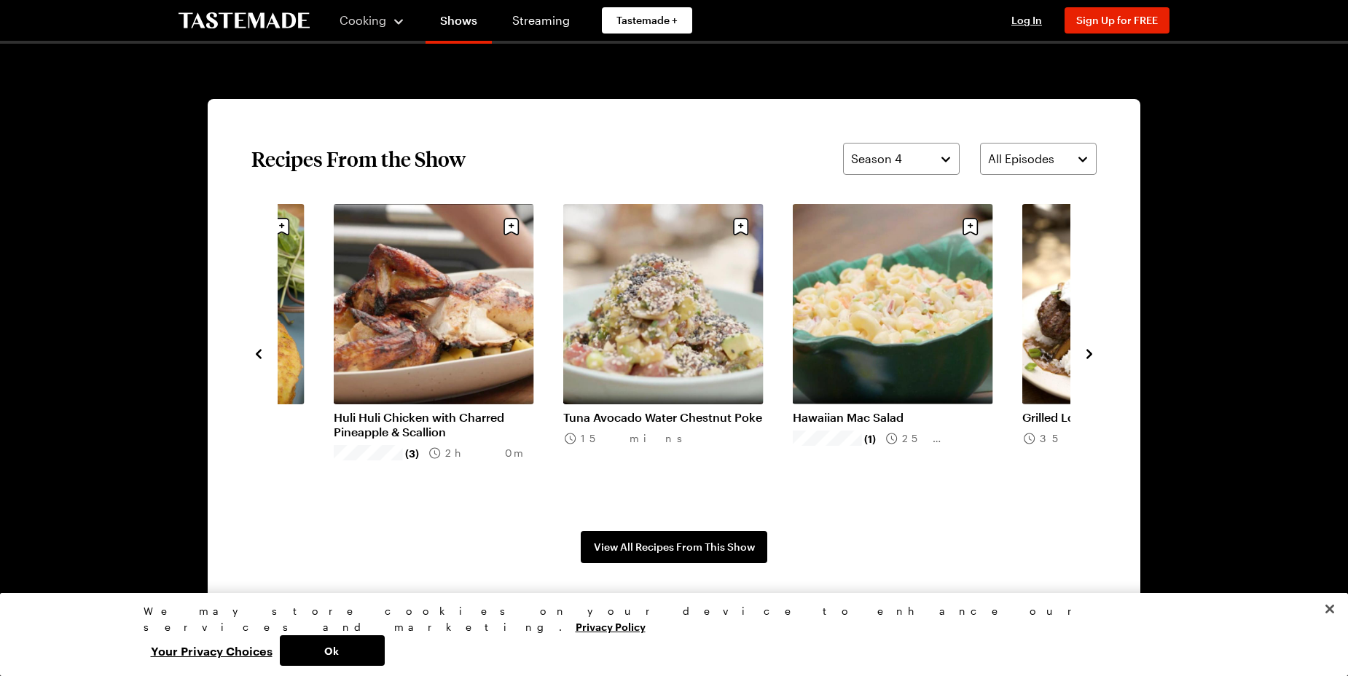
click at [1089, 358] on icon "navigate to next item" at bounding box center [1089, 354] width 15 height 15
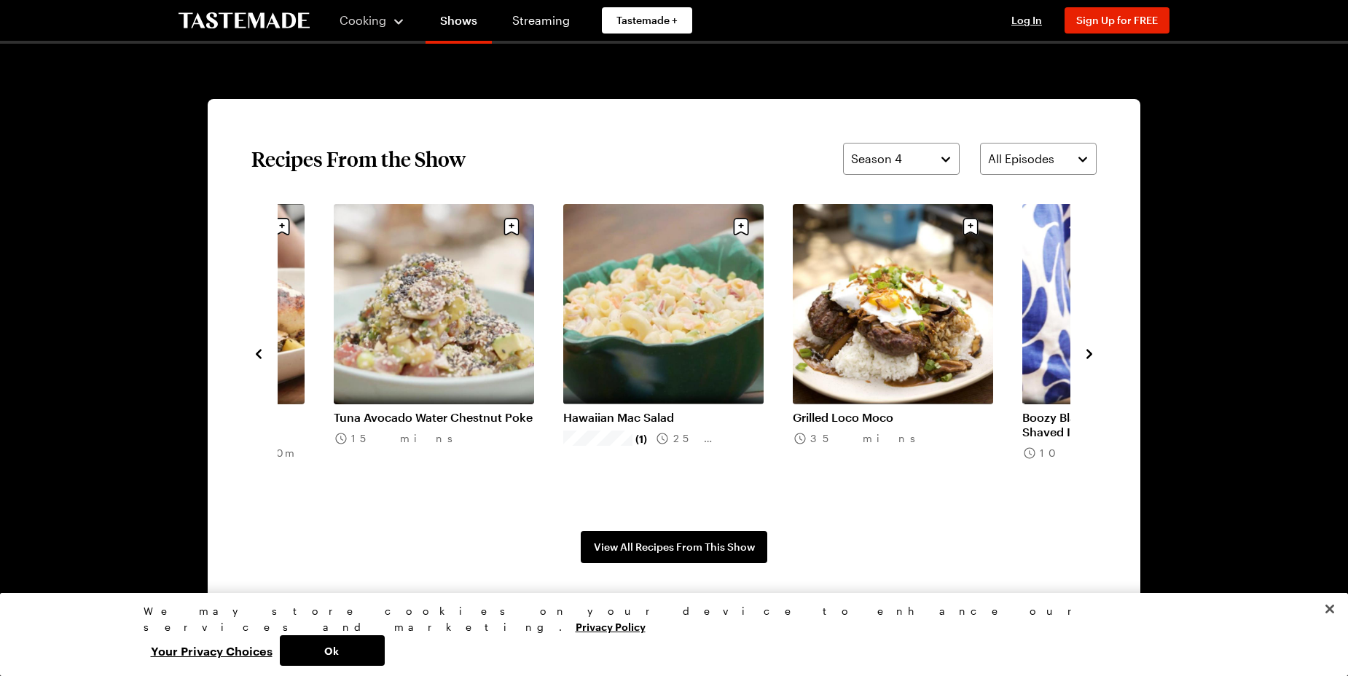
click at [1089, 359] on icon "navigate to next item" at bounding box center [1089, 354] width 15 height 15
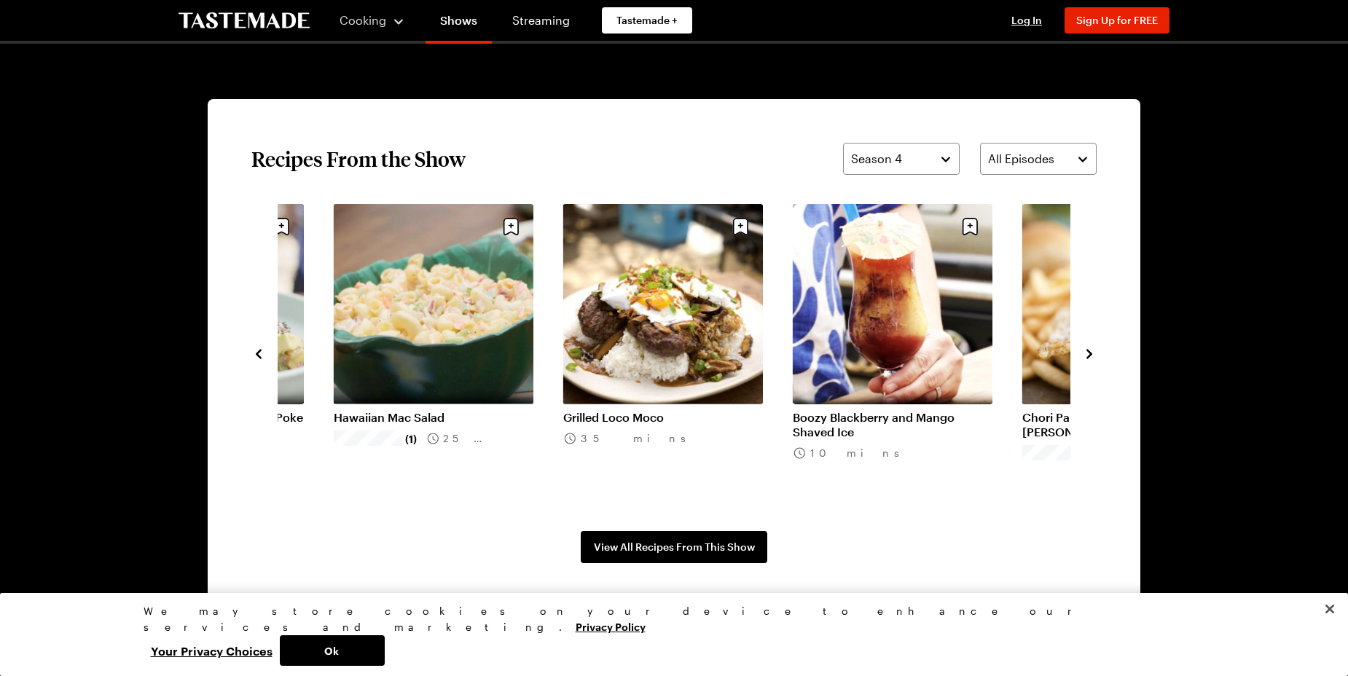
click at [1089, 359] on icon "navigate to next item" at bounding box center [1089, 354] width 15 height 15
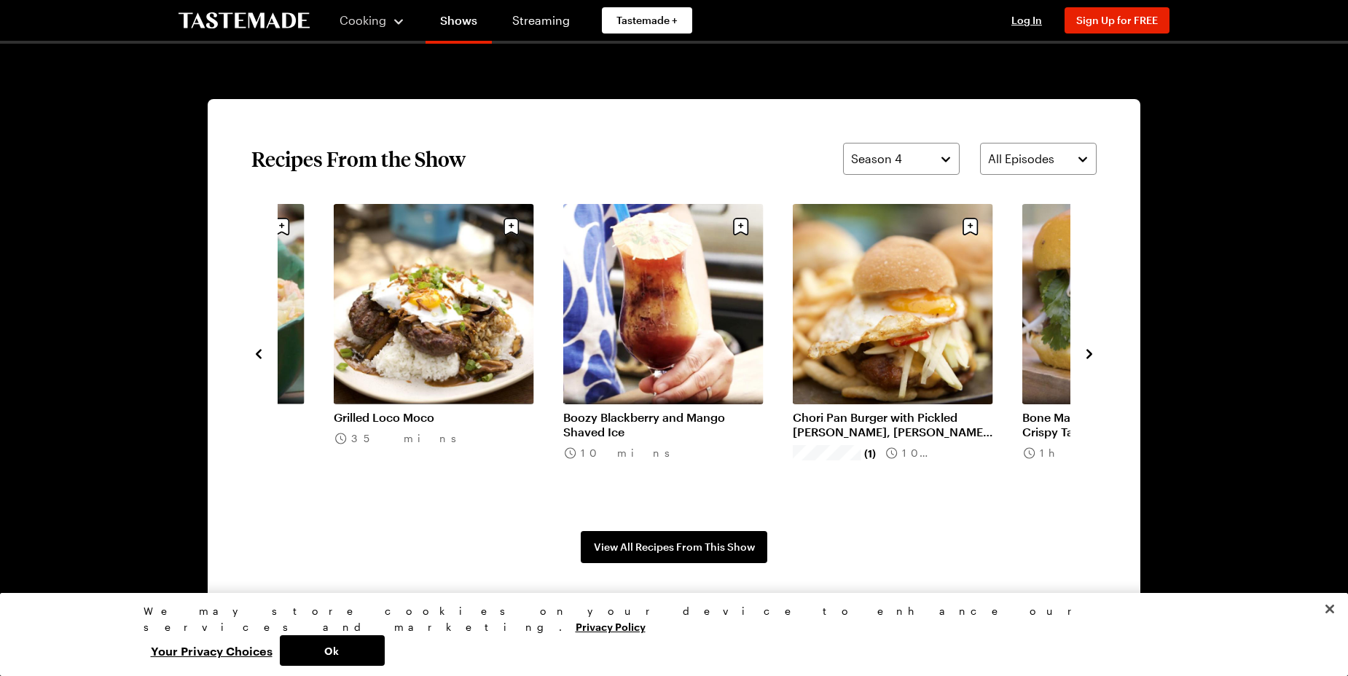
click at [1088, 359] on button "navigate to next item" at bounding box center [1089, 352] width 15 height 17
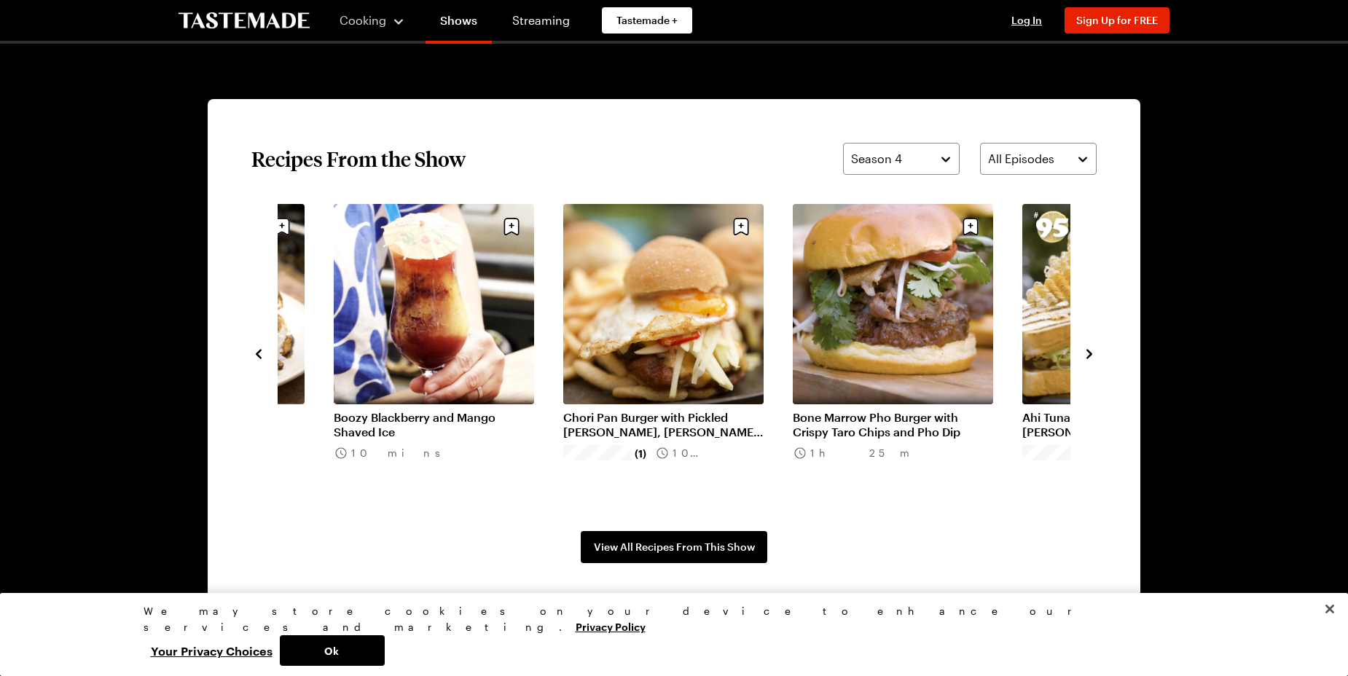
click at [1088, 361] on div "Scallion Pancake Wraps with Grilled Avocado, Ponzu Oyster Mushrooms and Brown B…" at bounding box center [673, 353] width 845 height 298
click at [1089, 353] on icon "navigate to next item" at bounding box center [1089, 353] width 6 height 9
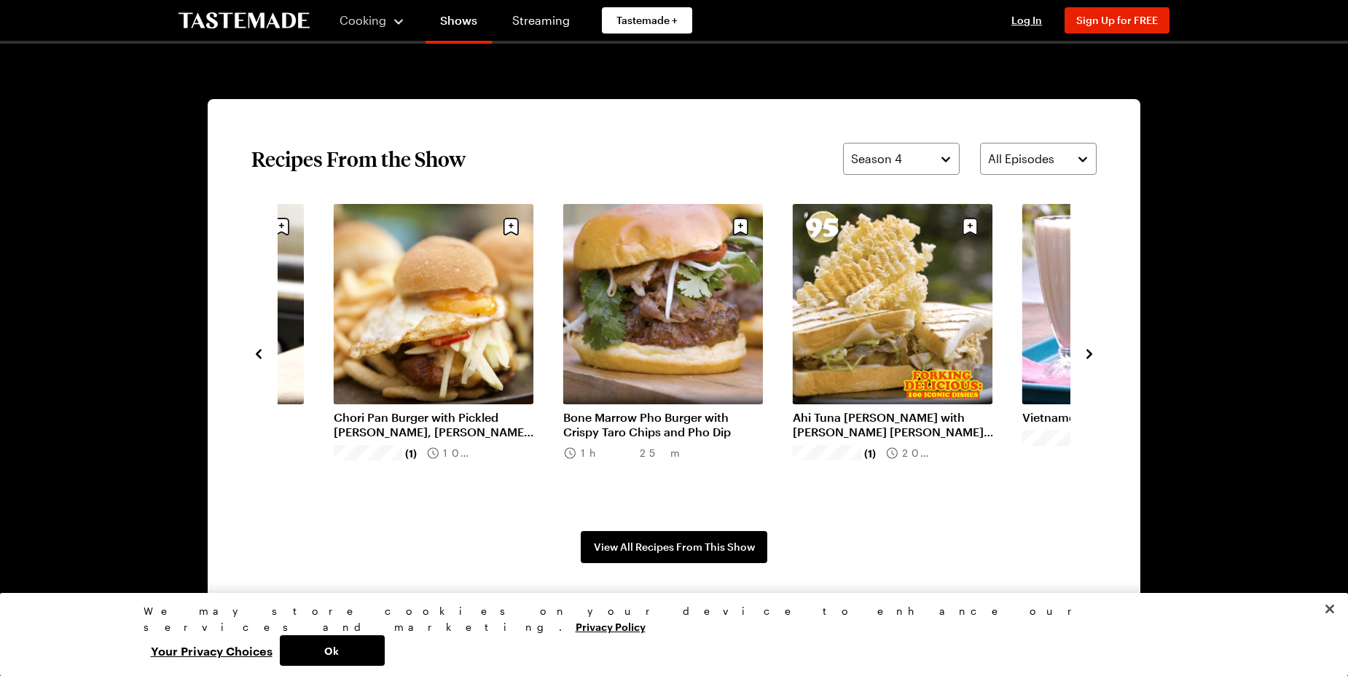
click at [1089, 353] on icon "navigate to next item" at bounding box center [1089, 353] width 6 height 9
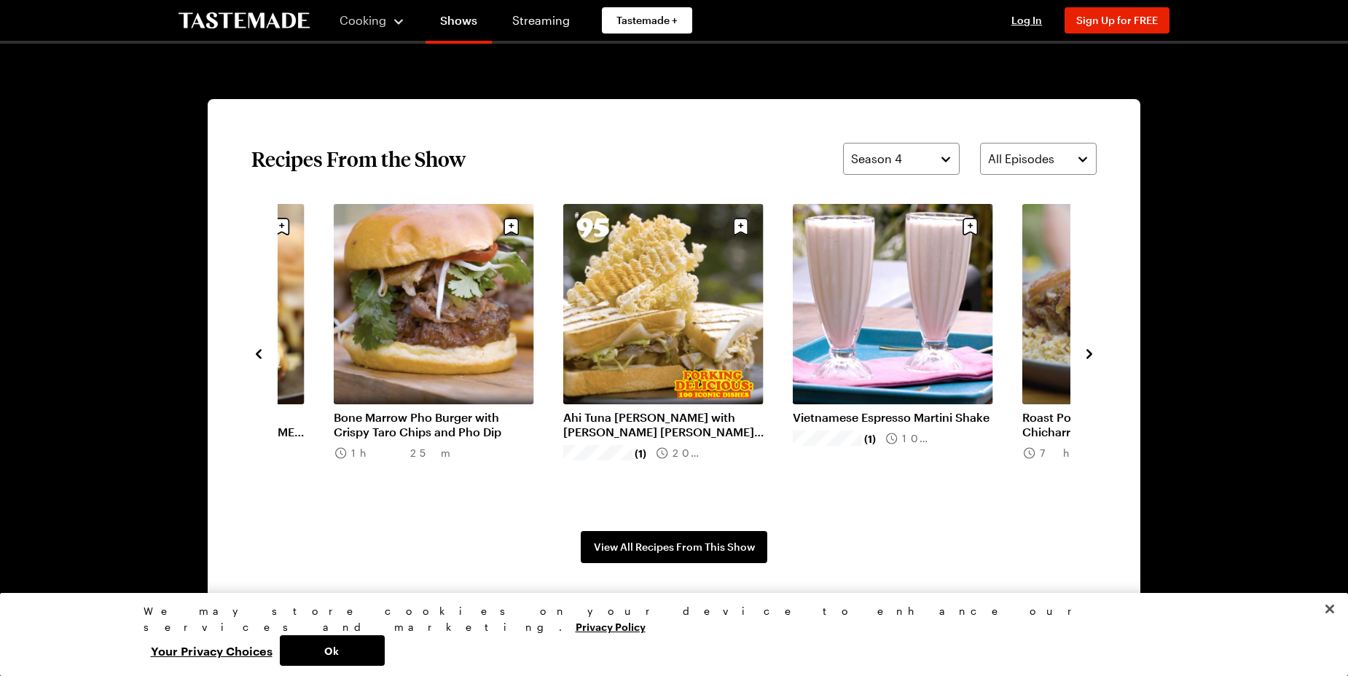
click at [1089, 353] on icon "navigate to next item" at bounding box center [1089, 353] width 6 height 9
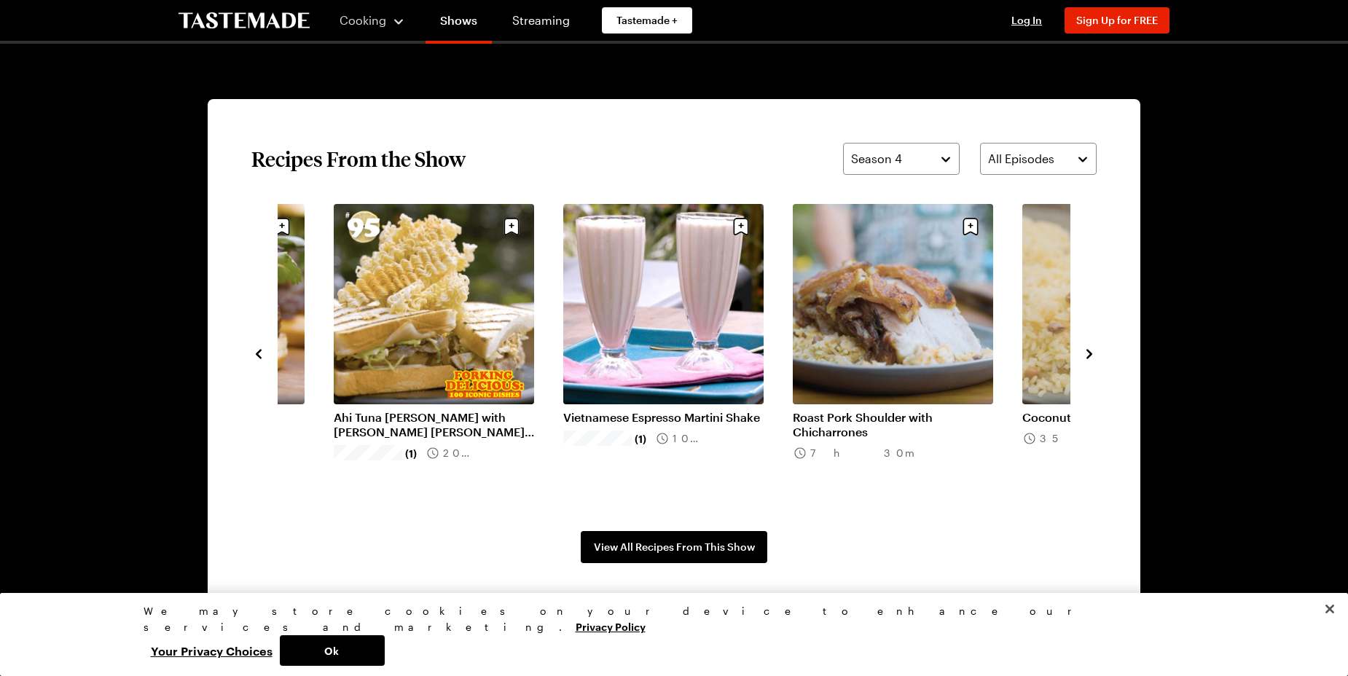
click at [1089, 353] on icon "navigate to next item" at bounding box center [1089, 353] width 6 height 9
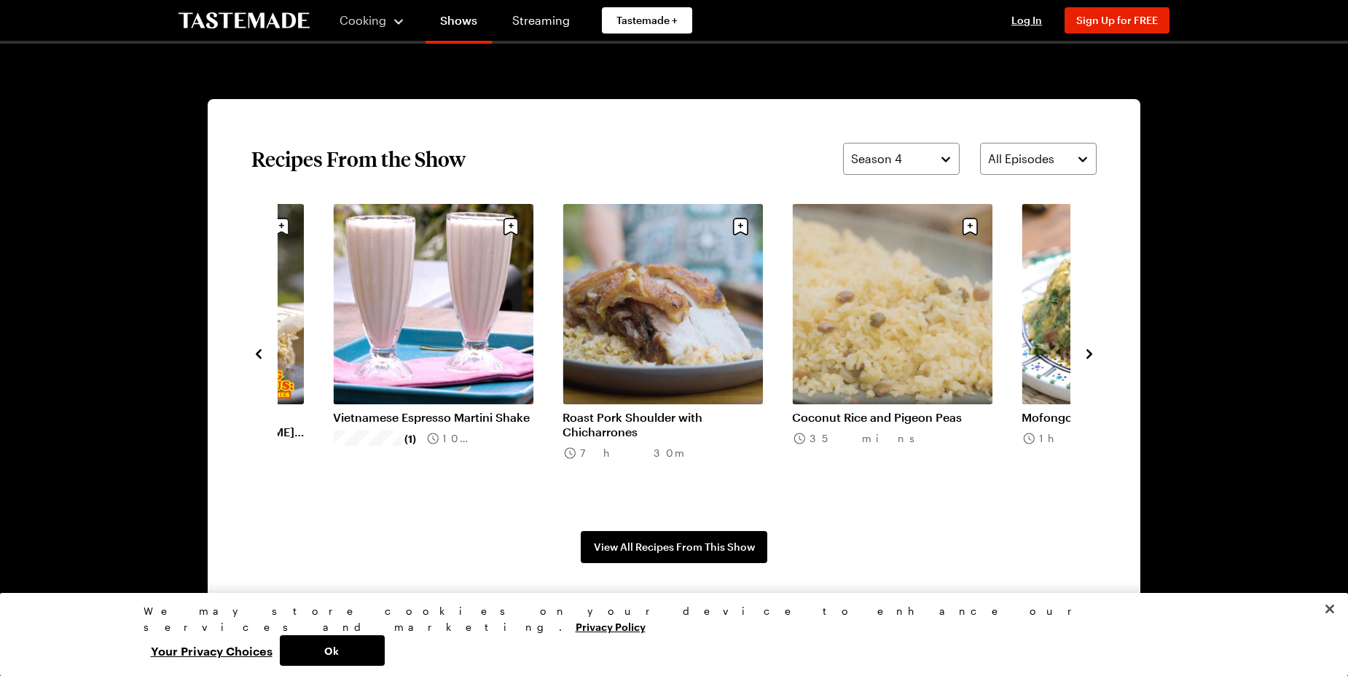
click at [1089, 353] on icon "navigate to next item" at bounding box center [1089, 353] width 6 height 9
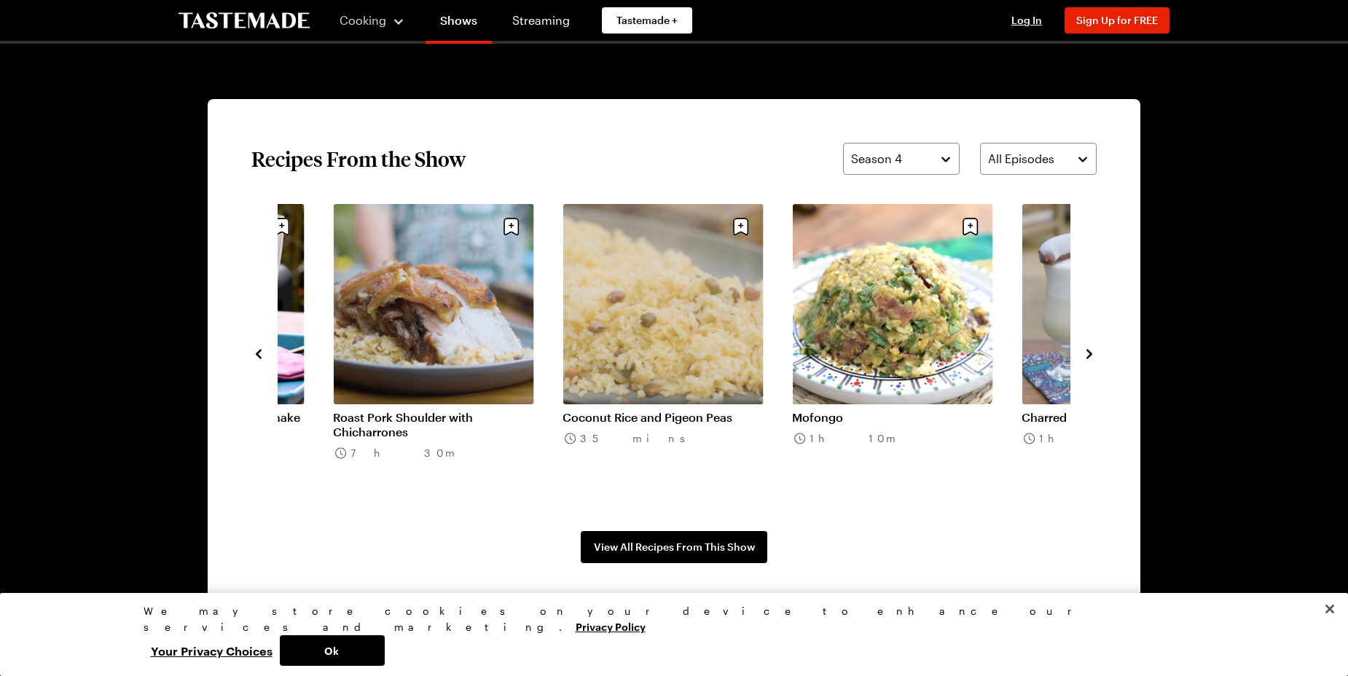
click at [1089, 353] on icon "navigate to next item" at bounding box center [1089, 353] width 6 height 9
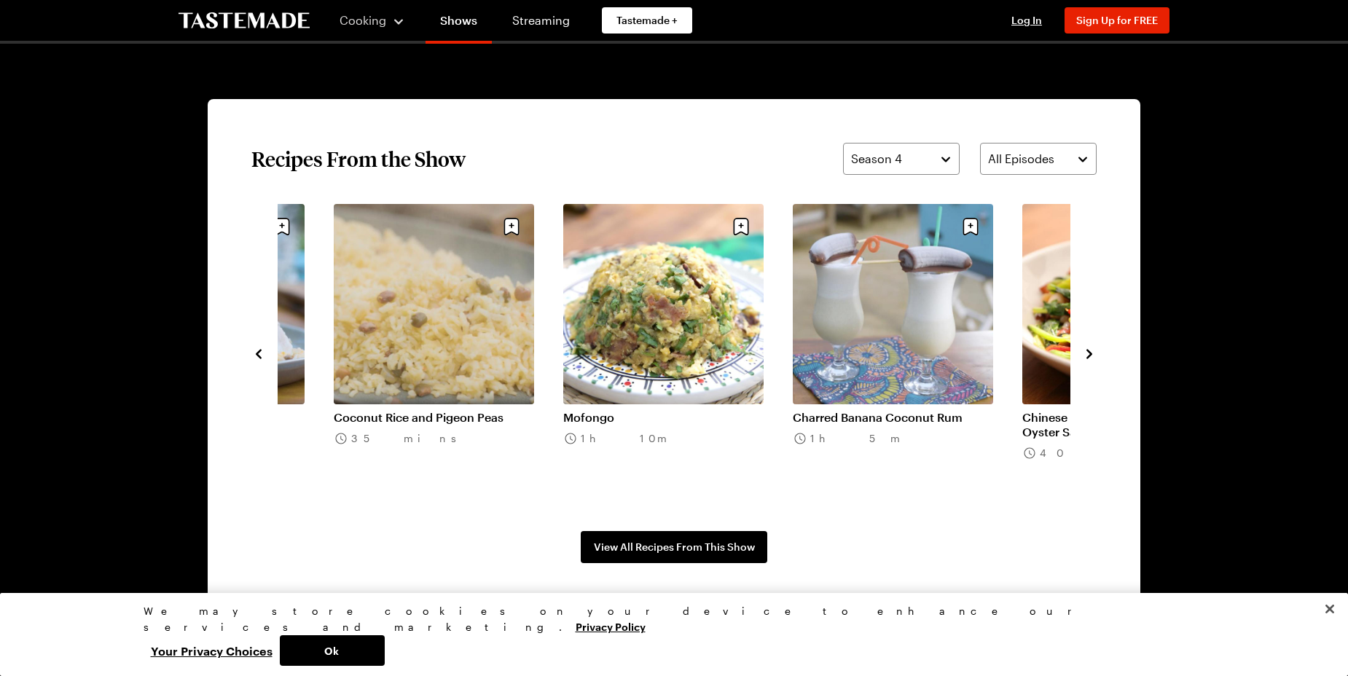
click at [1089, 353] on icon "navigate to next item" at bounding box center [1089, 353] width 6 height 9
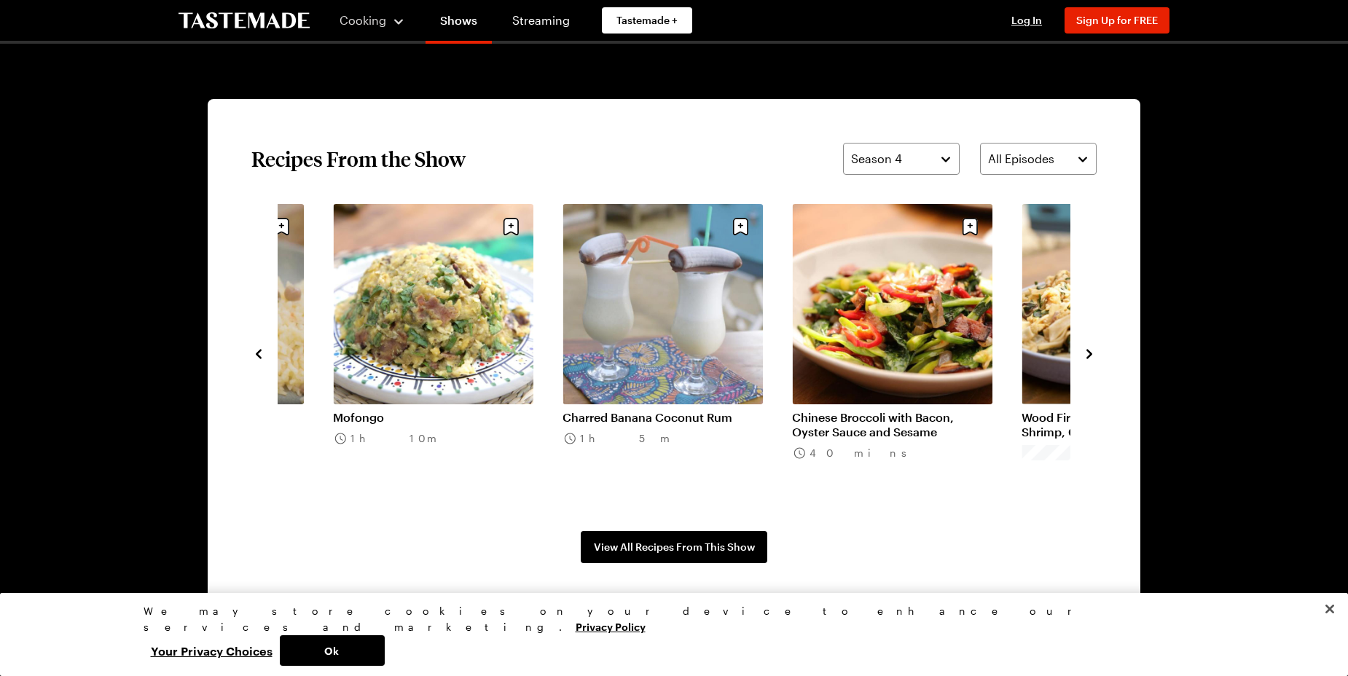
click at [1089, 353] on icon "navigate to next item" at bounding box center [1089, 353] width 6 height 9
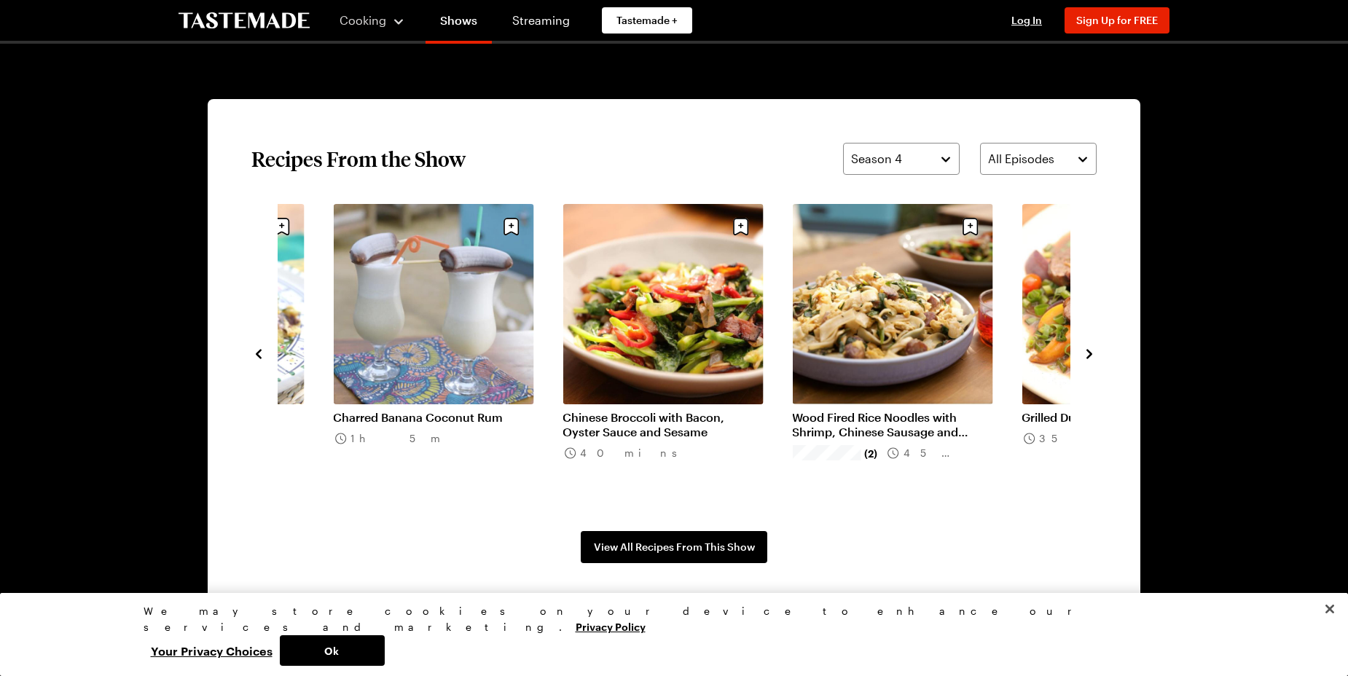
click at [1089, 353] on icon "navigate to next item" at bounding box center [1089, 353] width 6 height 9
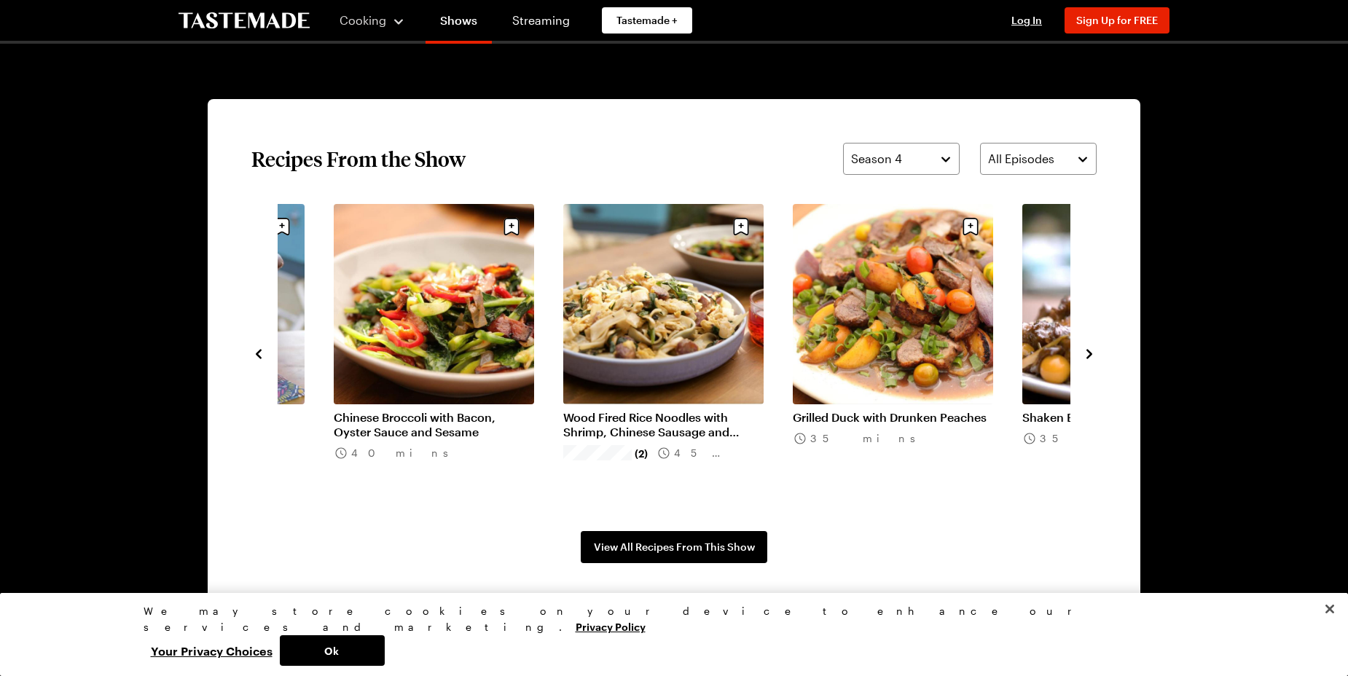
click at [1089, 353] on icon "navigate to next item" at bounding box center [1089, 353] width 6 height 9
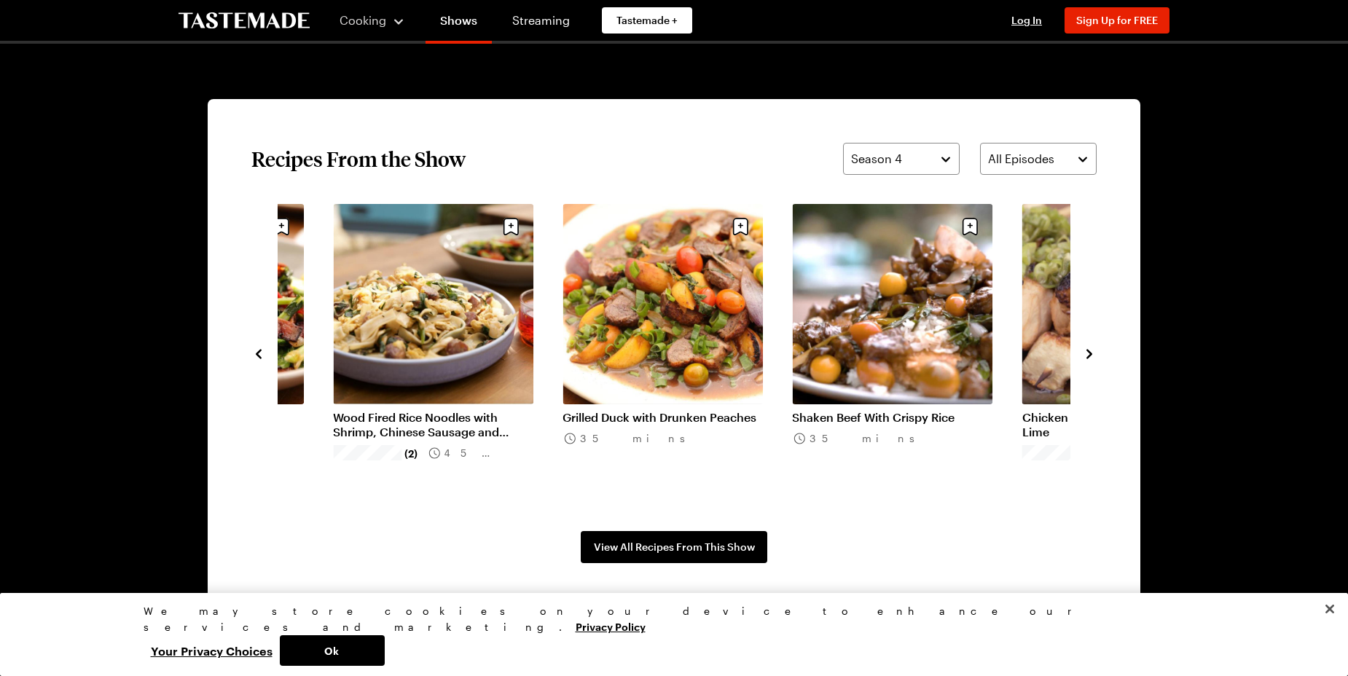
click at [1089, 353] on icon "navigate to next item" at bounding box center [1089, 353] width 6 height 9
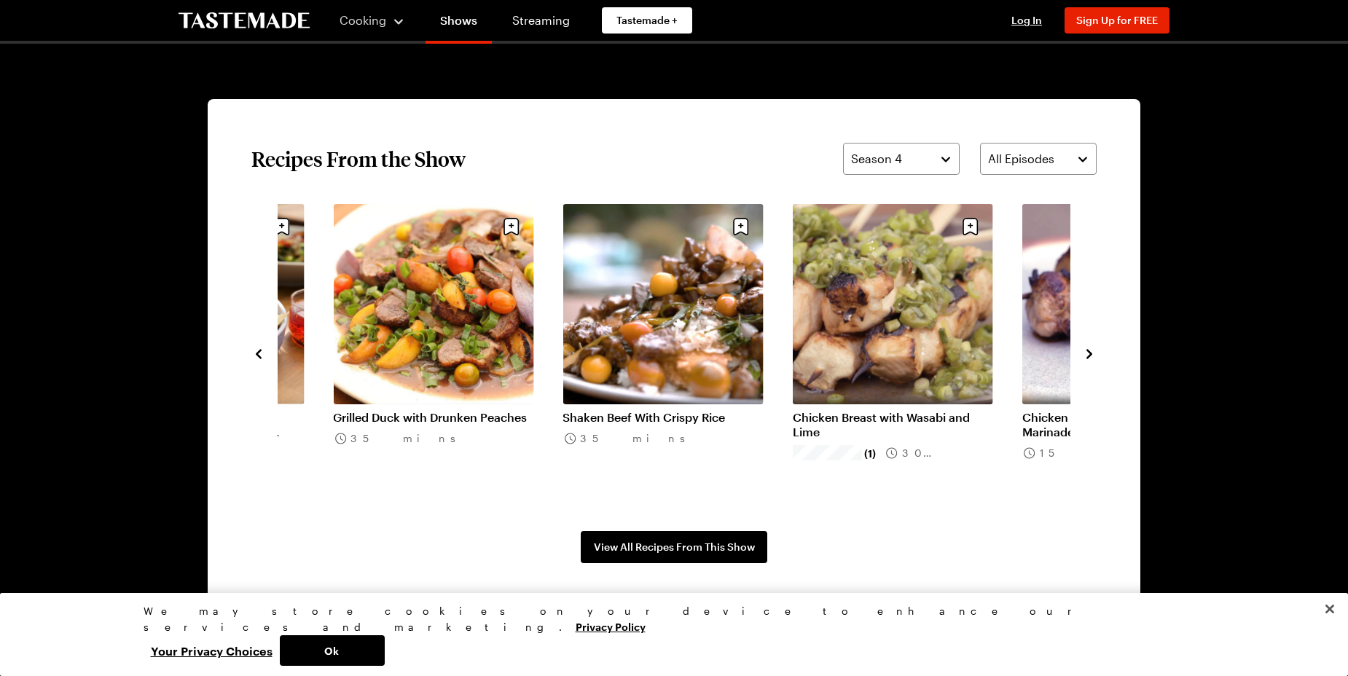
click at [1088, 353] on icon "navigate to next item" at bounding box center [1089, 354] width 15 height 15
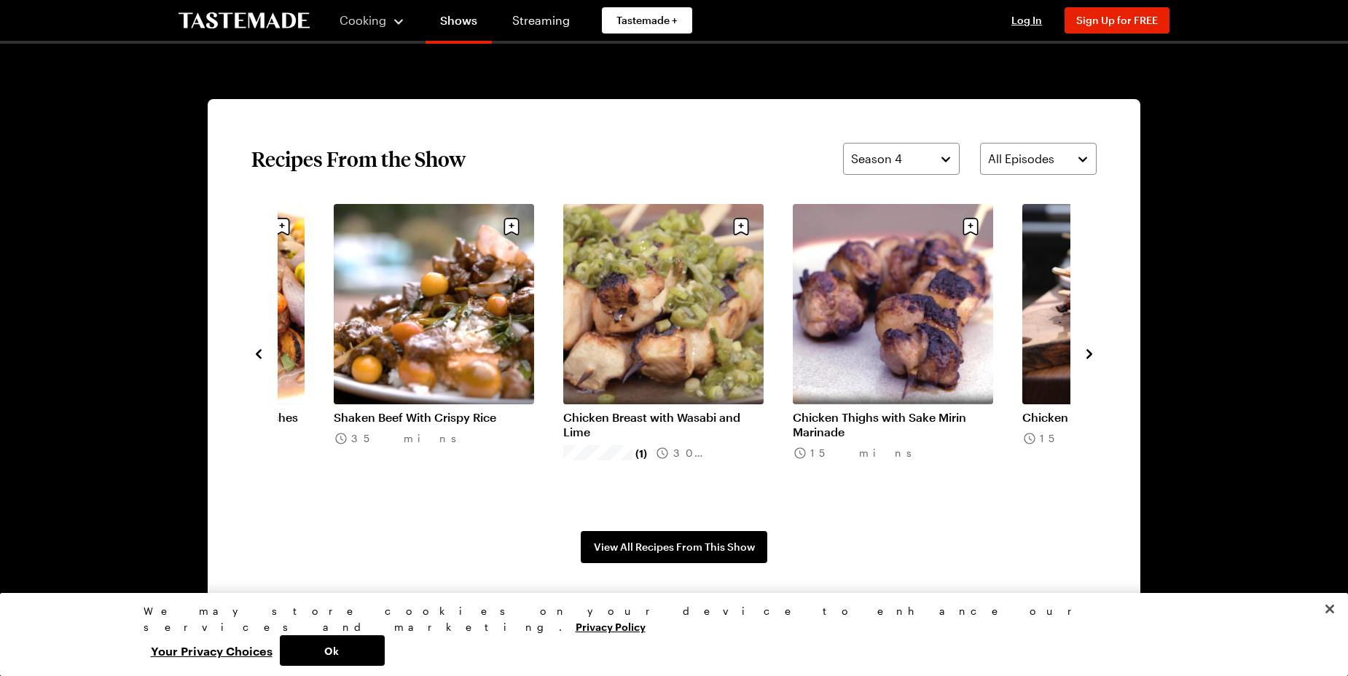
click at [1088, 353] on icon "navigate to next item" at bounding box center [1089, 354] width 15 height 15
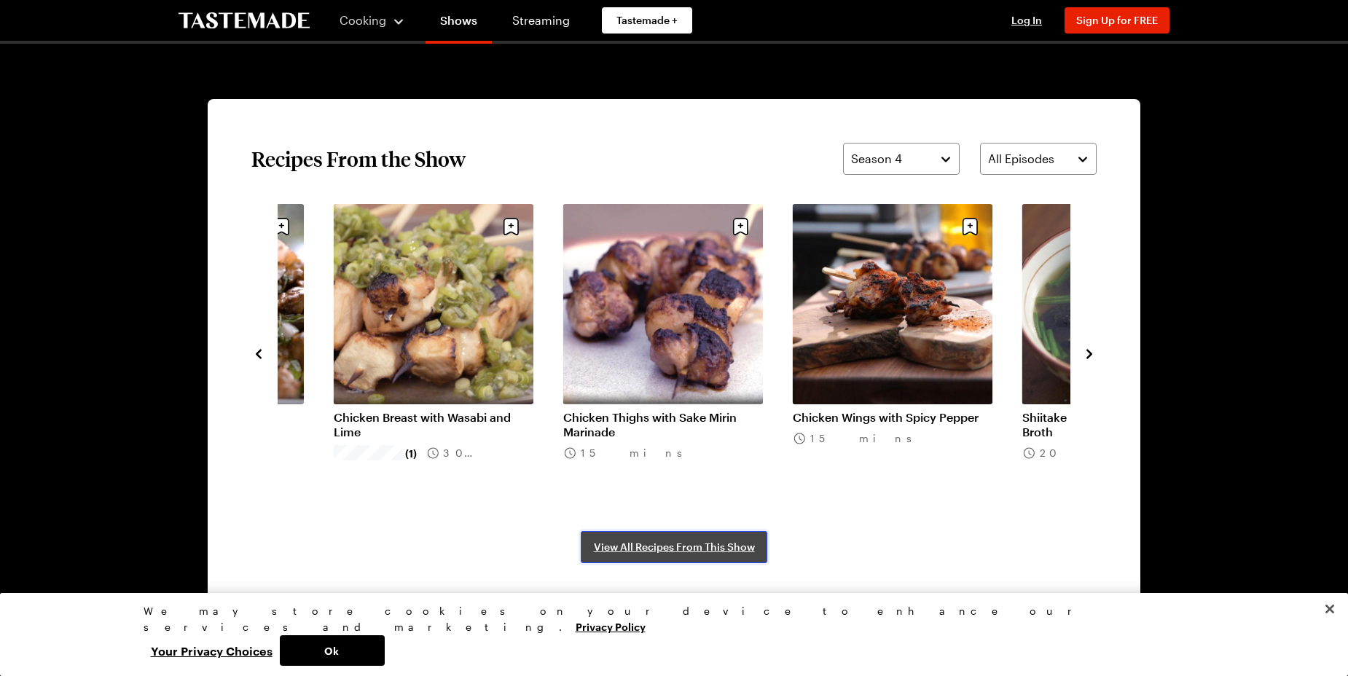
click at [733, 537] on link "View All Recipes From This Show" at bounding box center [674, 547] width 186 height 32
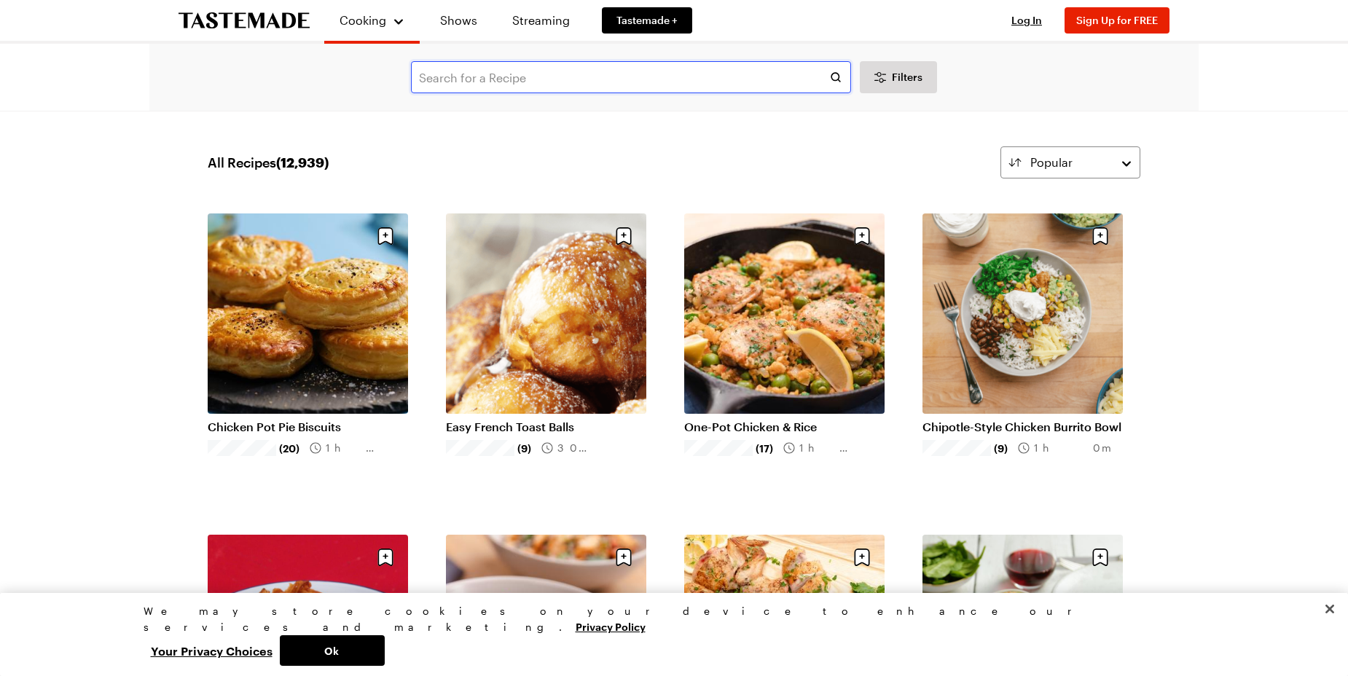
click at [658, 82] on input "text" at bounding box center [631, 77] width 440 height 32
type input "pork belly"
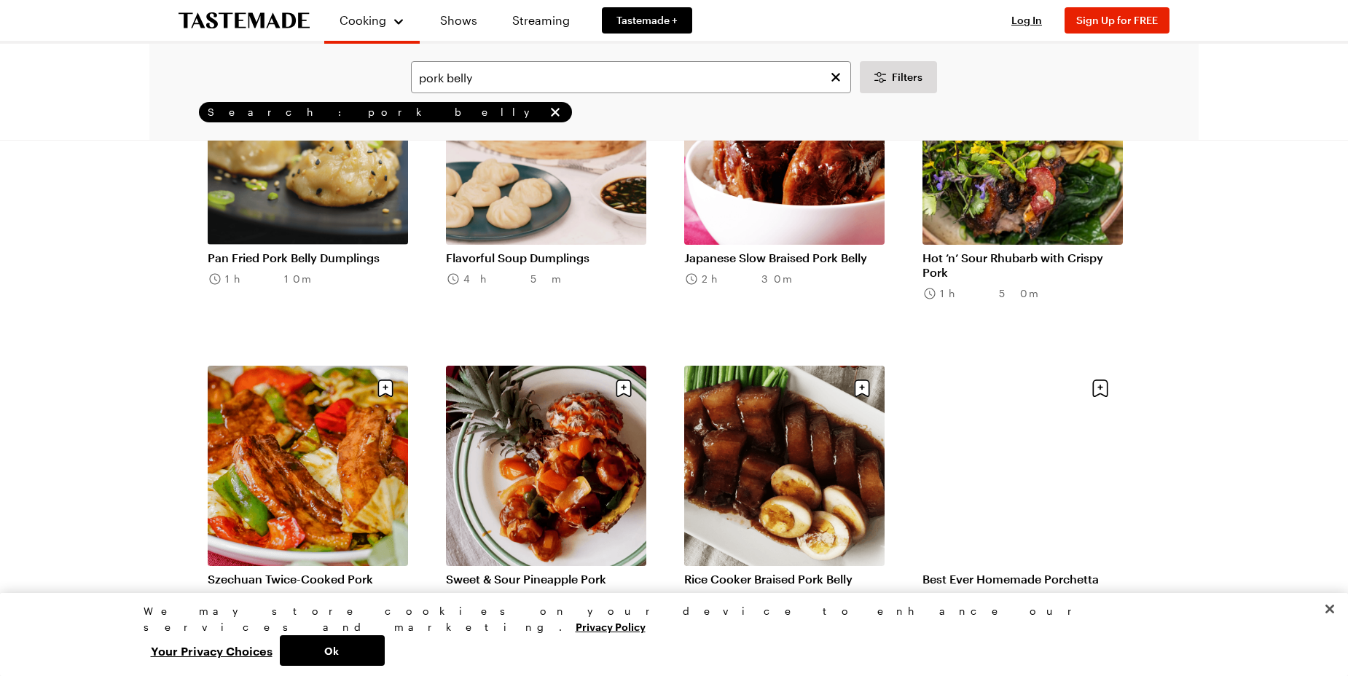
scroll to position [1173, 0]
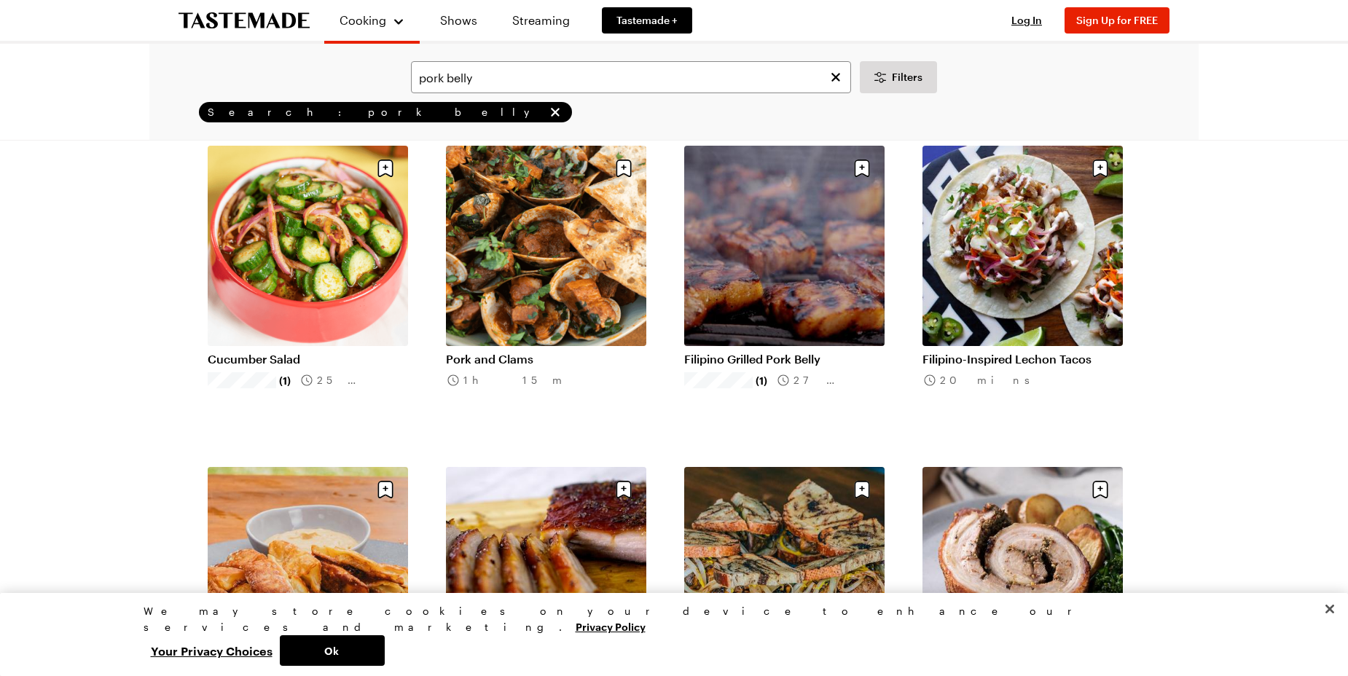
scroll to position [7, 0]
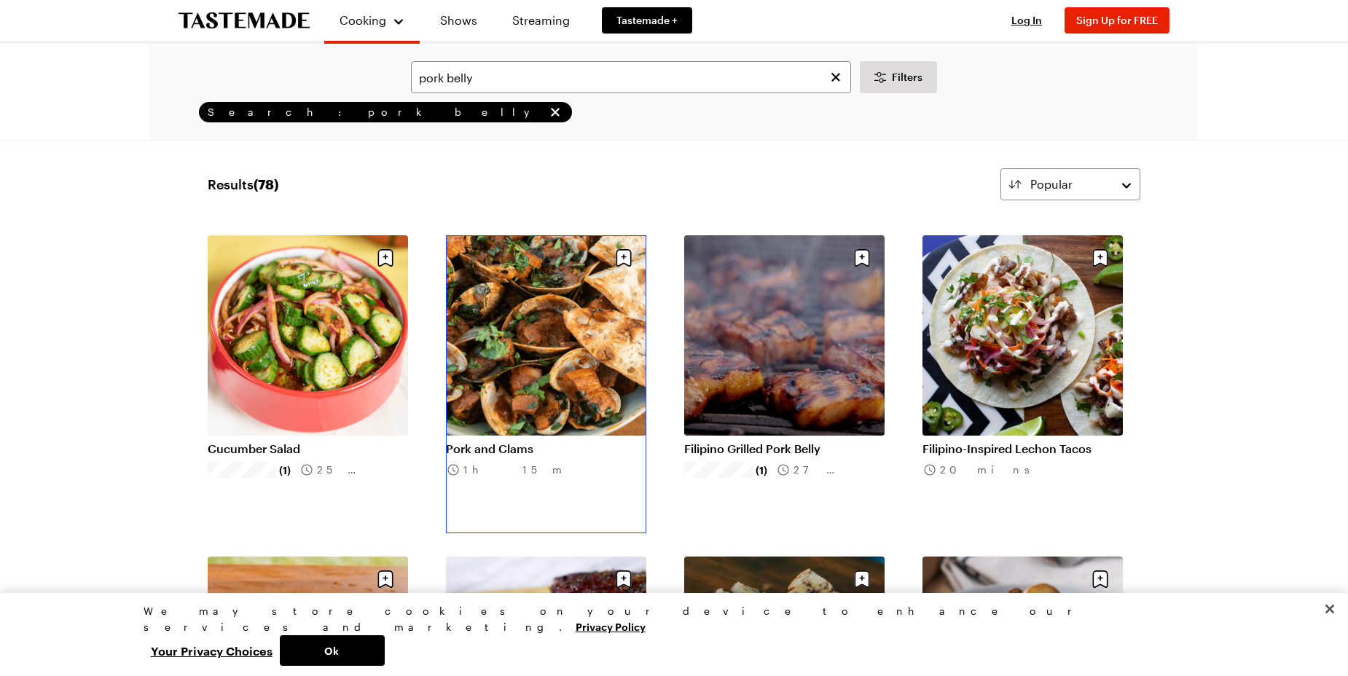
click at [514, 441] on link "Pork and Clams" at bounding box center [546, 448] width 200 height 15
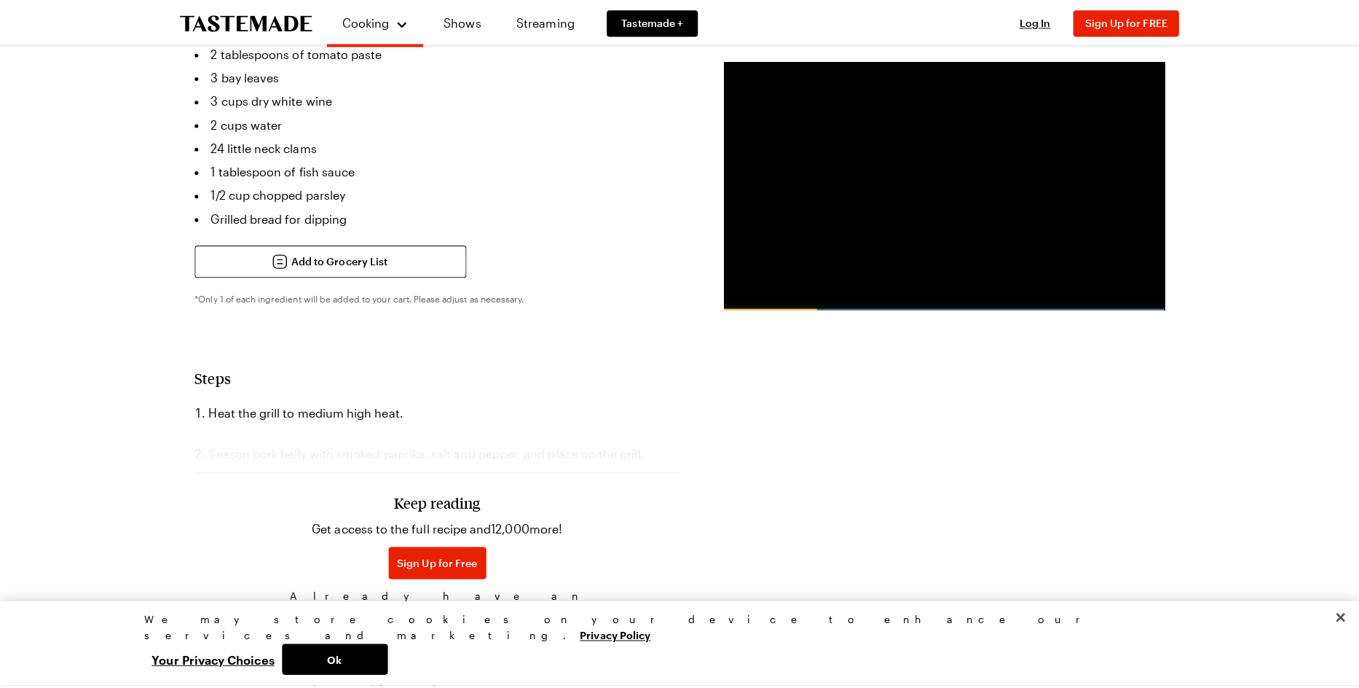
scroll to position [768, 0]
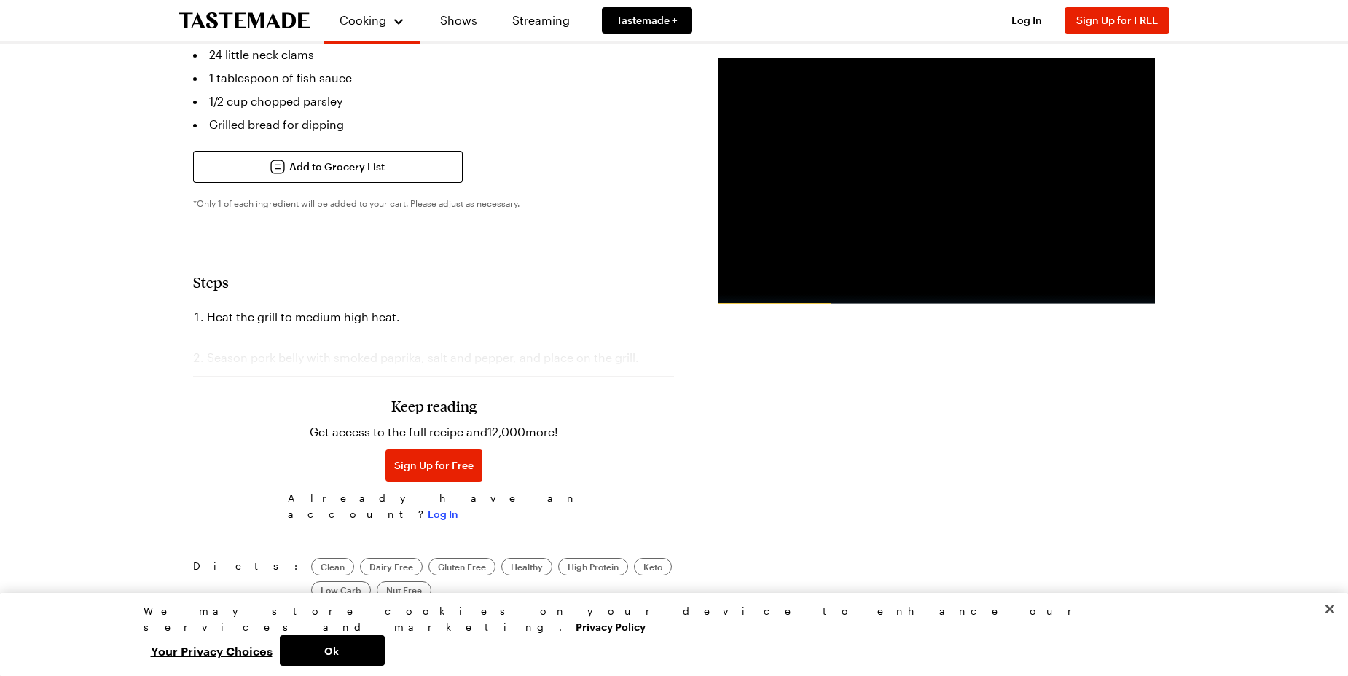
click at [458, 507] on span "Log In" at bounding box center [443, 514] width 31 height 15
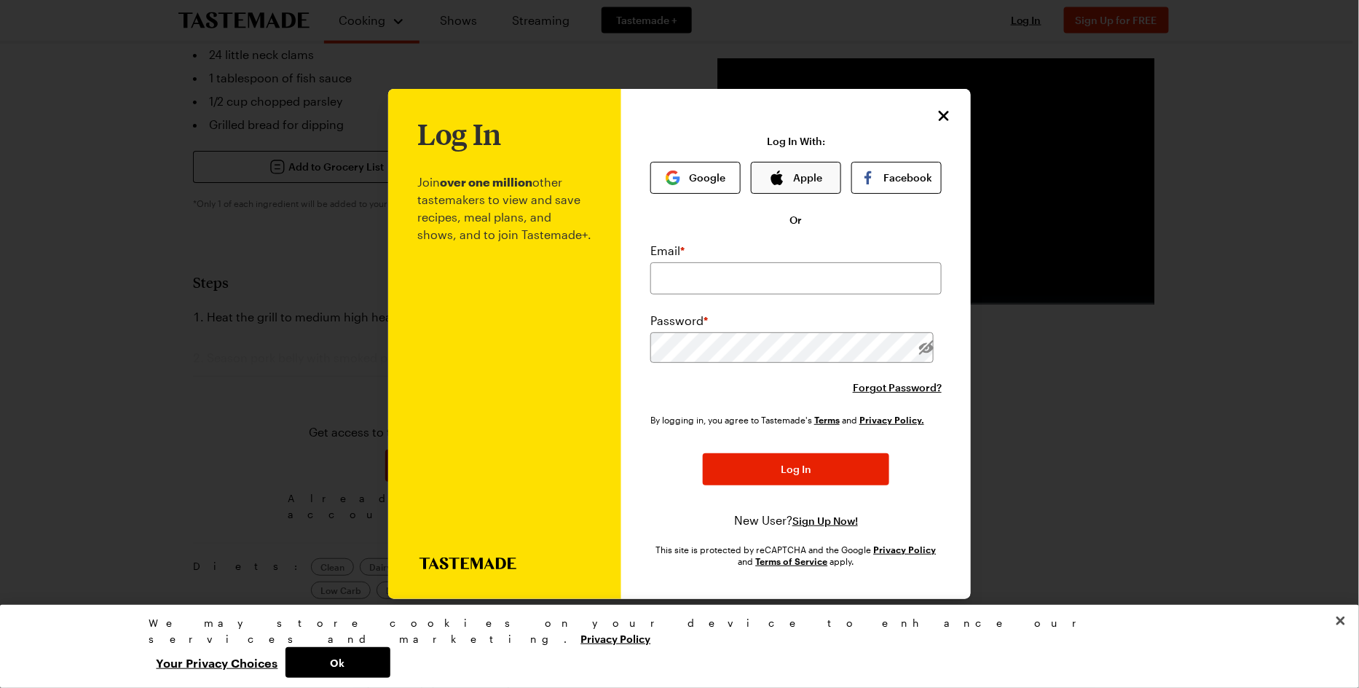
click at [788, 176] on button "Apple" at bounding box center [796, 178] width 90 height 32
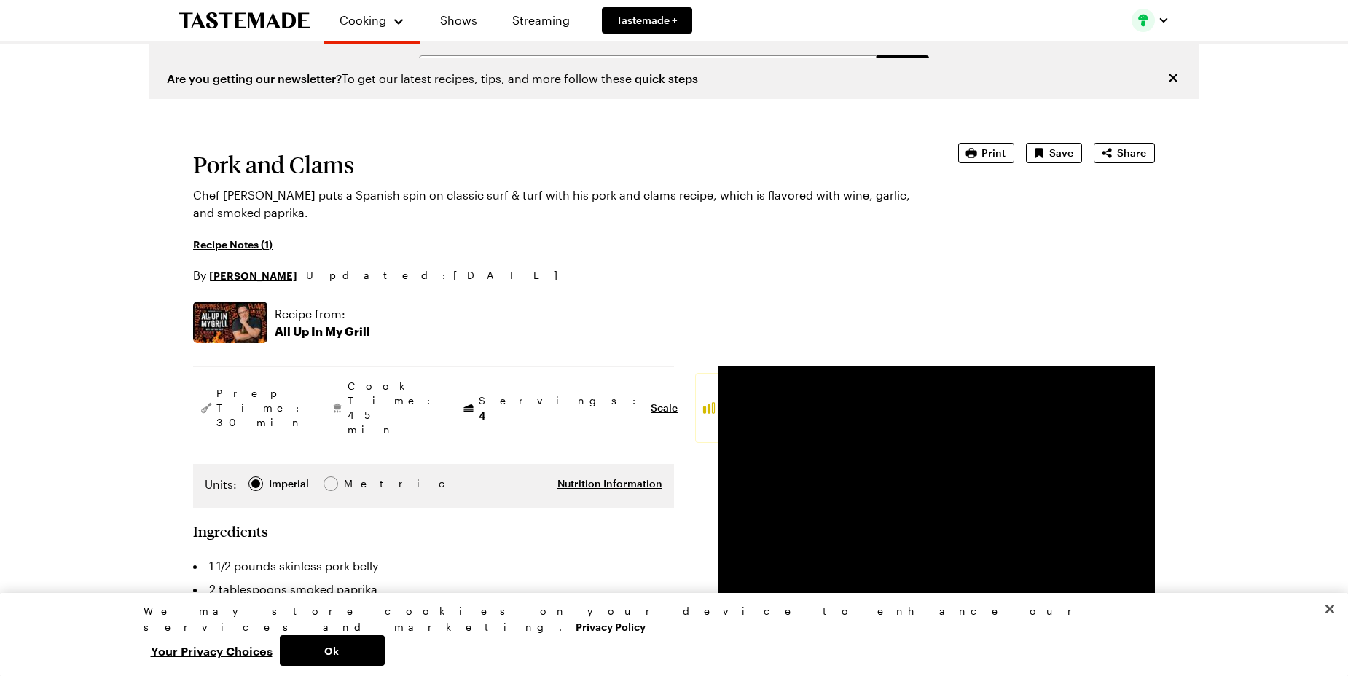
scroll to position [111, 0]
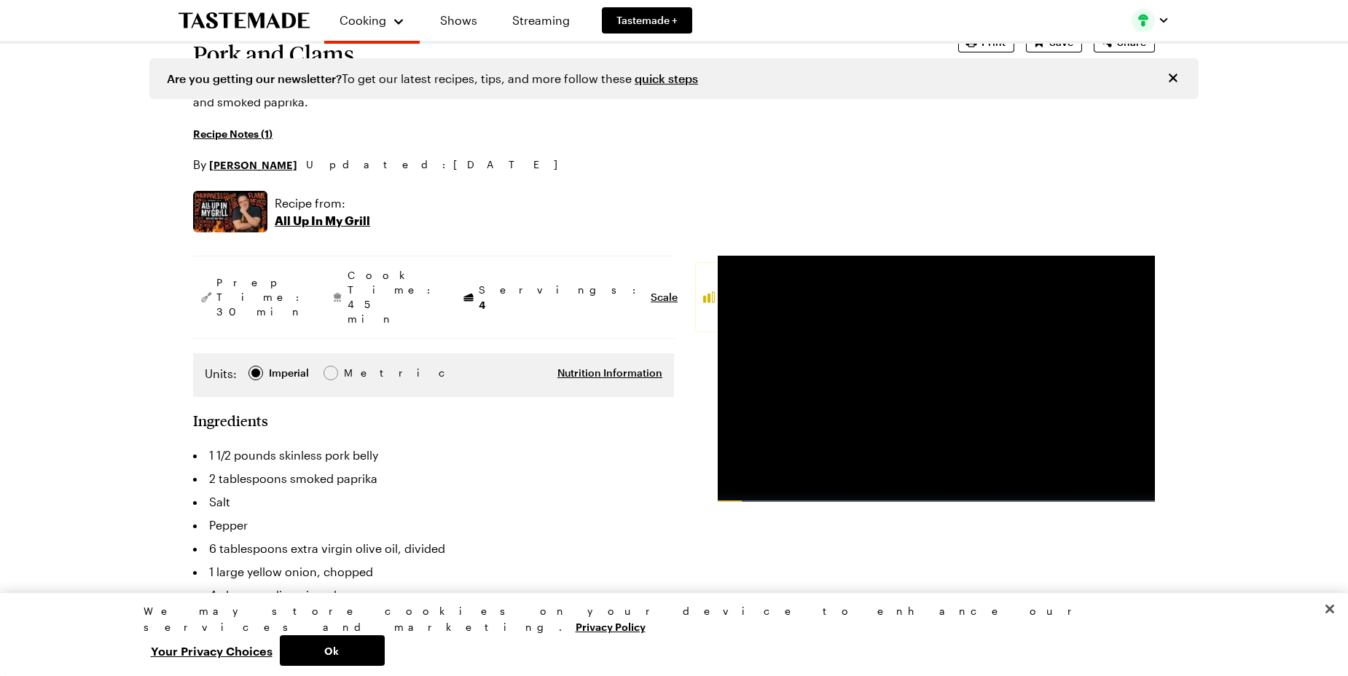
click at [228, 133] on link "Recipe Notes ( 1 )" at bounding box center [232, 133] width 79 height 16
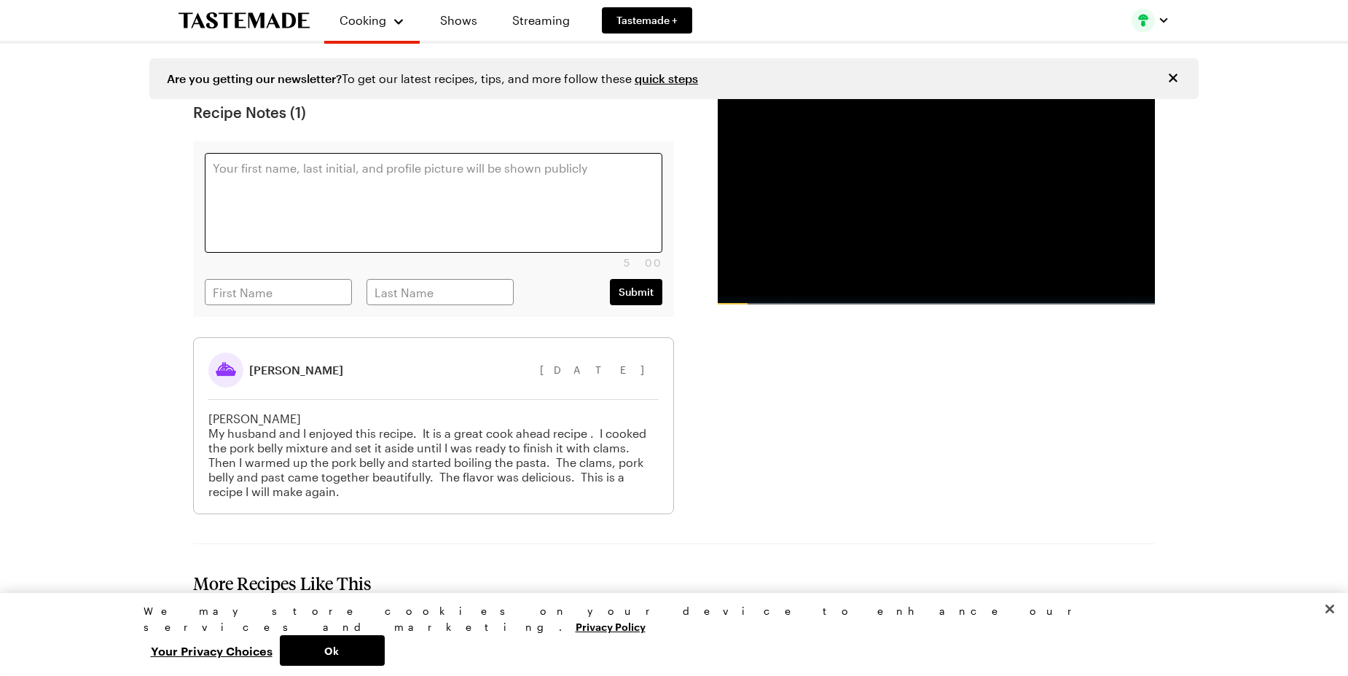
type textarea "x"
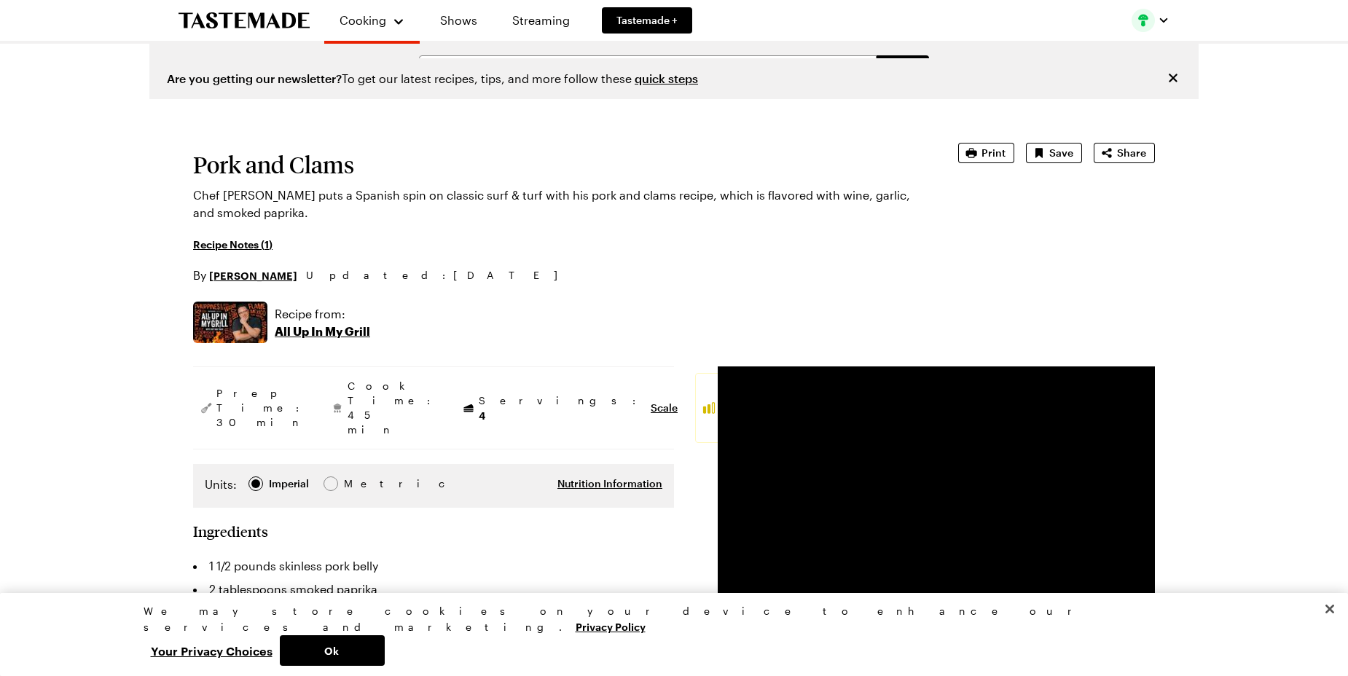
scroll to position [0, 0]
click at [987, 152] on span "Print" at bounding box center [993, 153] width 24 height 15
click at [986, 148] on span "Print" at bounding box center [993, 153] width 24 height 15
click at [456, 19] on link "Shows" at bounding box center [458, 20] width 66 height 41
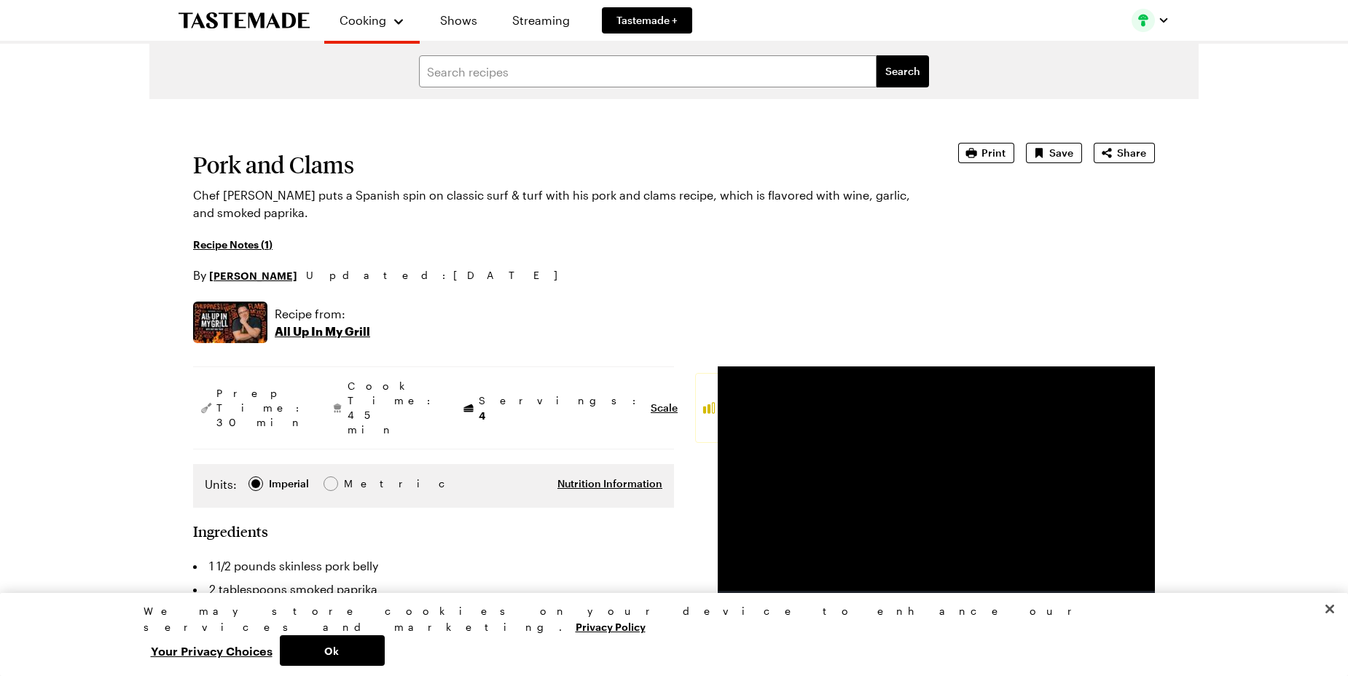
type textarea "x"
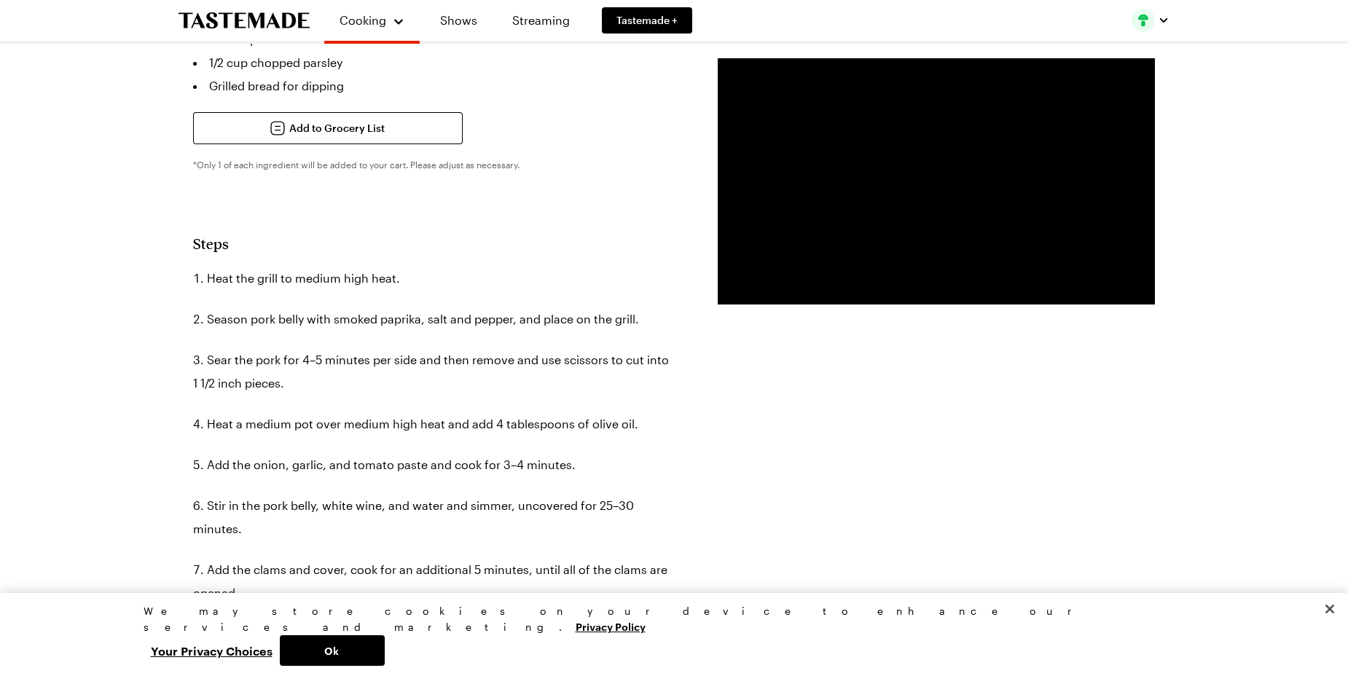
scroll to position [1199, 0]
